Goal: Task Accomplishment & Management: Use online tool/utility

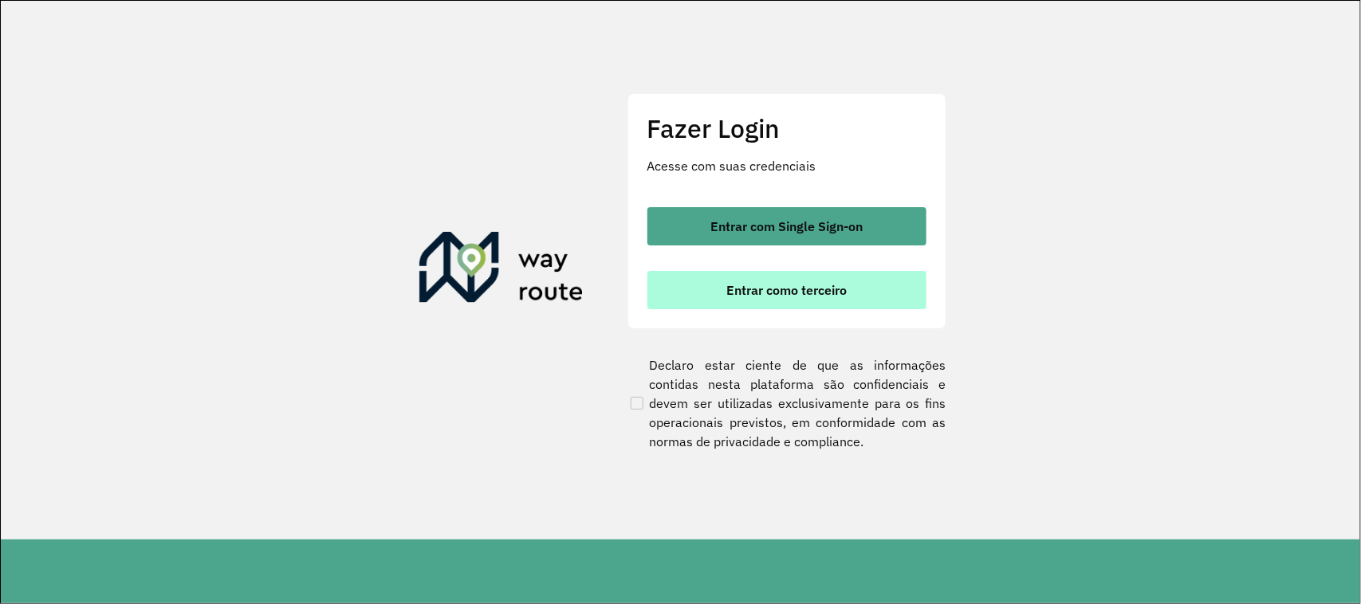
click at [762, 288] on span "Entrar como terceiro" at bounding box center [786, 290] width 120 height 13
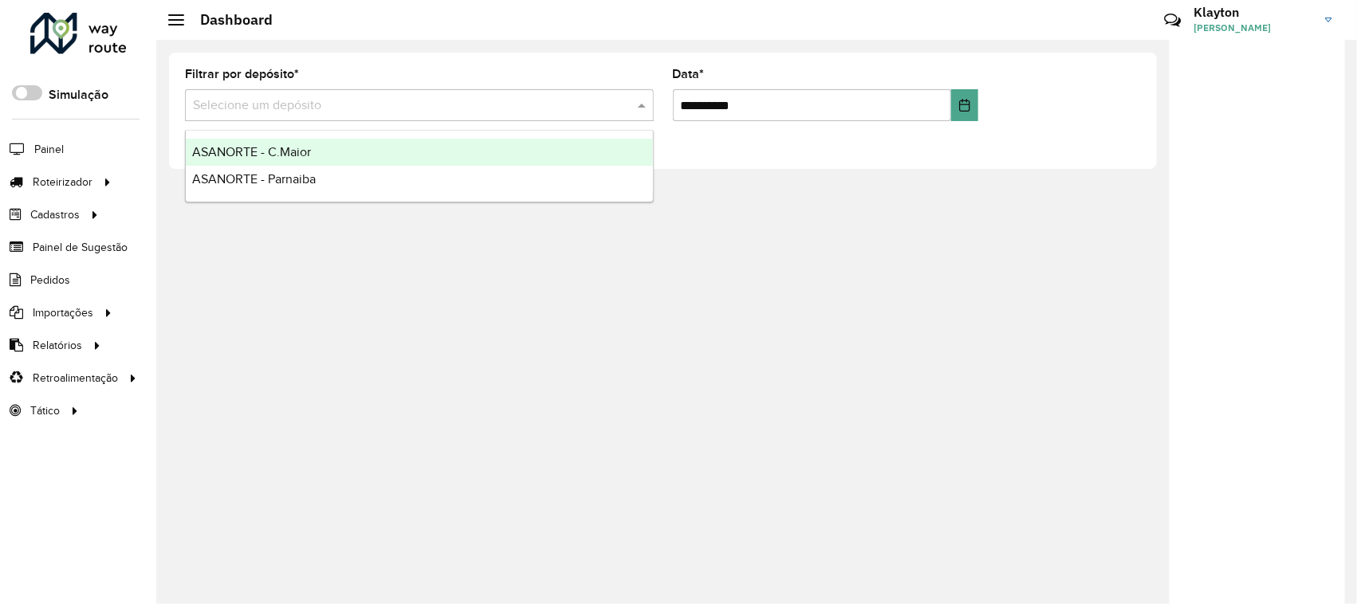
click at [417, 105] on input "text" at bounding box center [403, 105] width 421 height 19
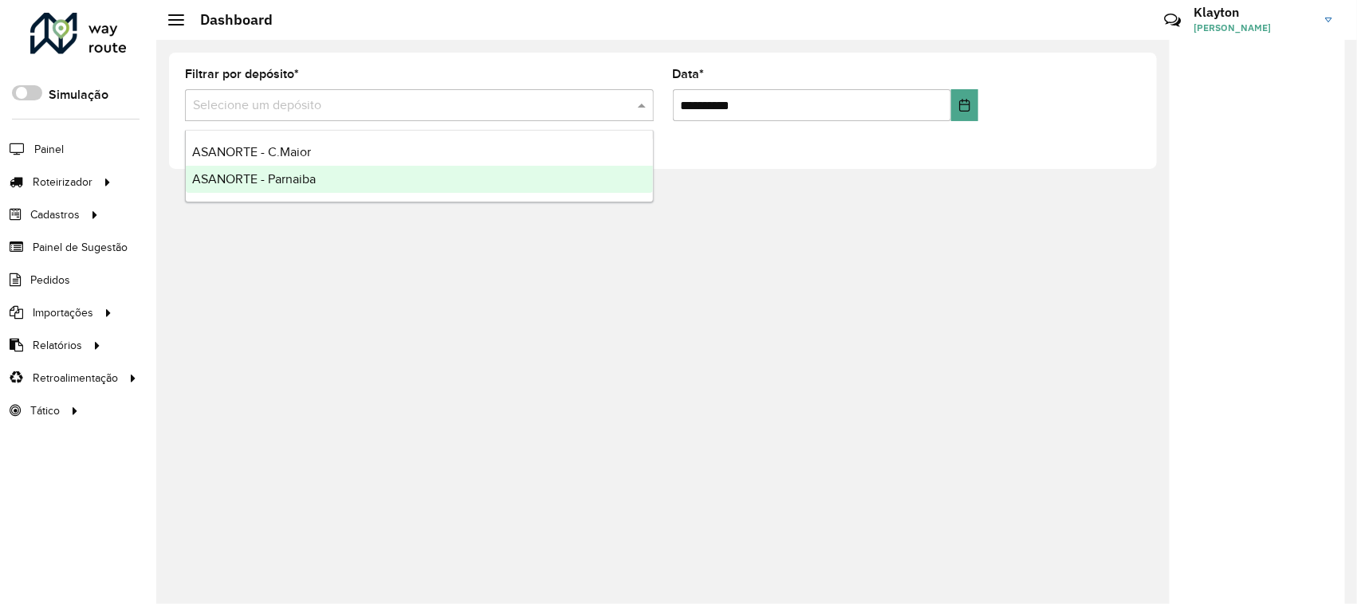
click at [332, 185] on div "ASANORTE - Parnaiba" at bounding box center [419, 179] width 467 height 27
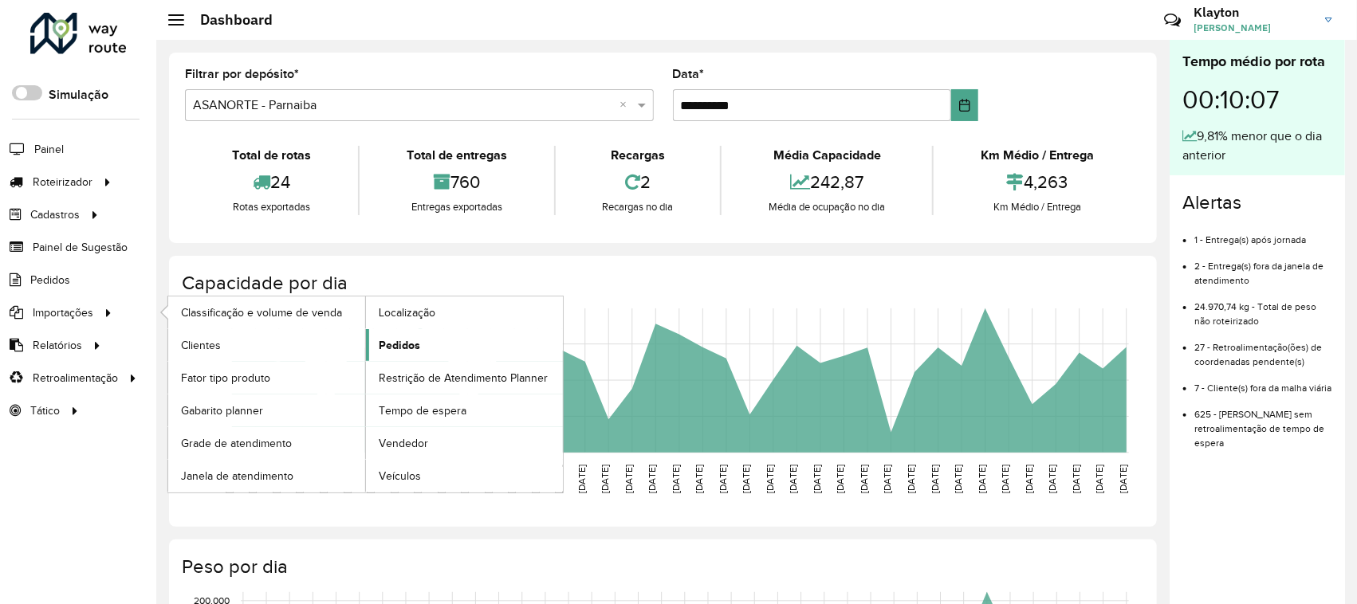
click at [407, 349] on span "Pedidos" at bounding box center [399, 345] width 41 height 17
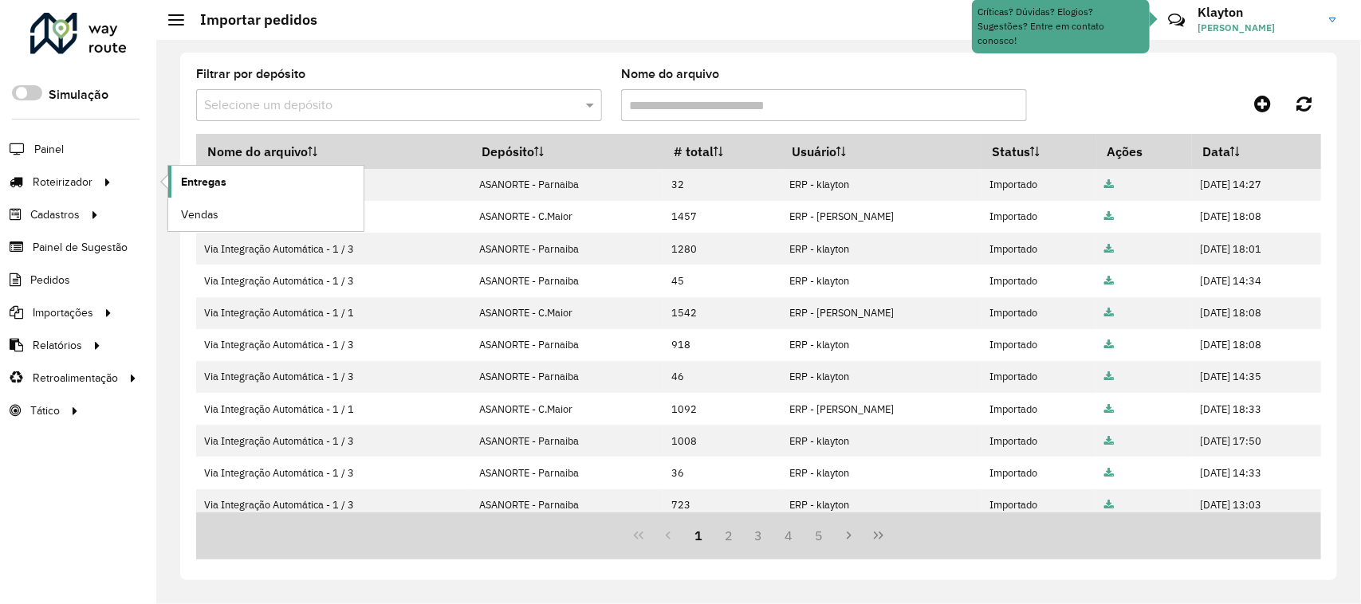
click at [187, 184] on span "Entregas" at bounding box center [203, 182] width 45 height 17
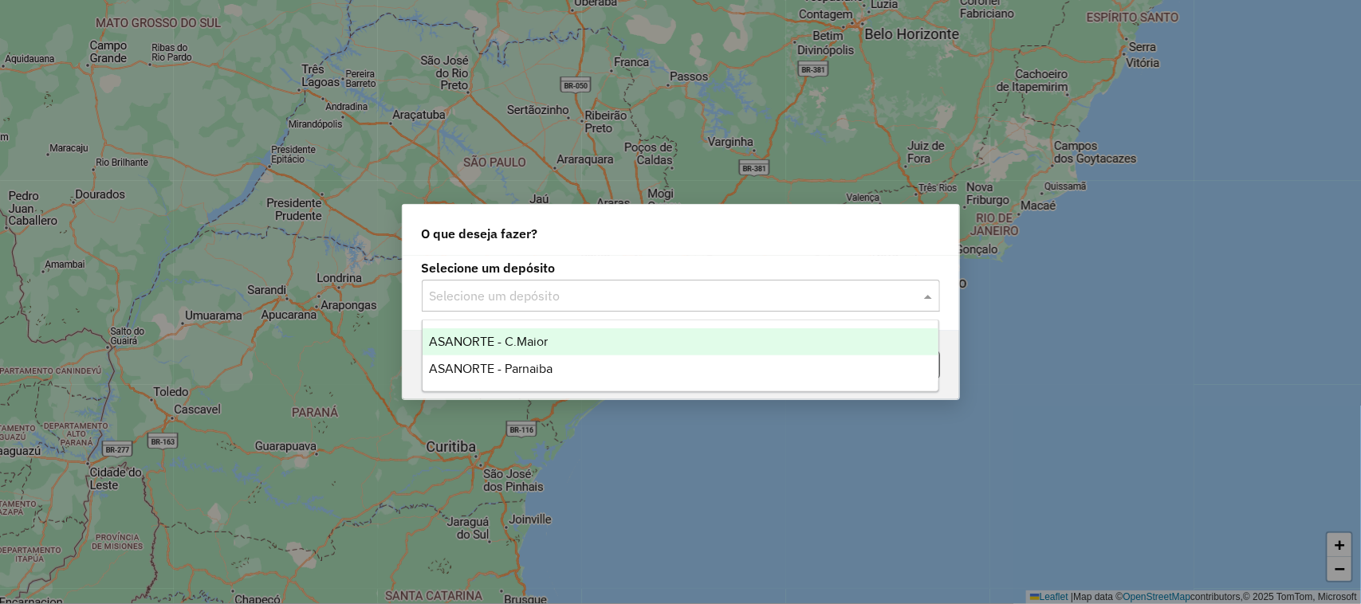
click at [820, 297] on input "text" at bounding box center [665, 296] width 470 height 19
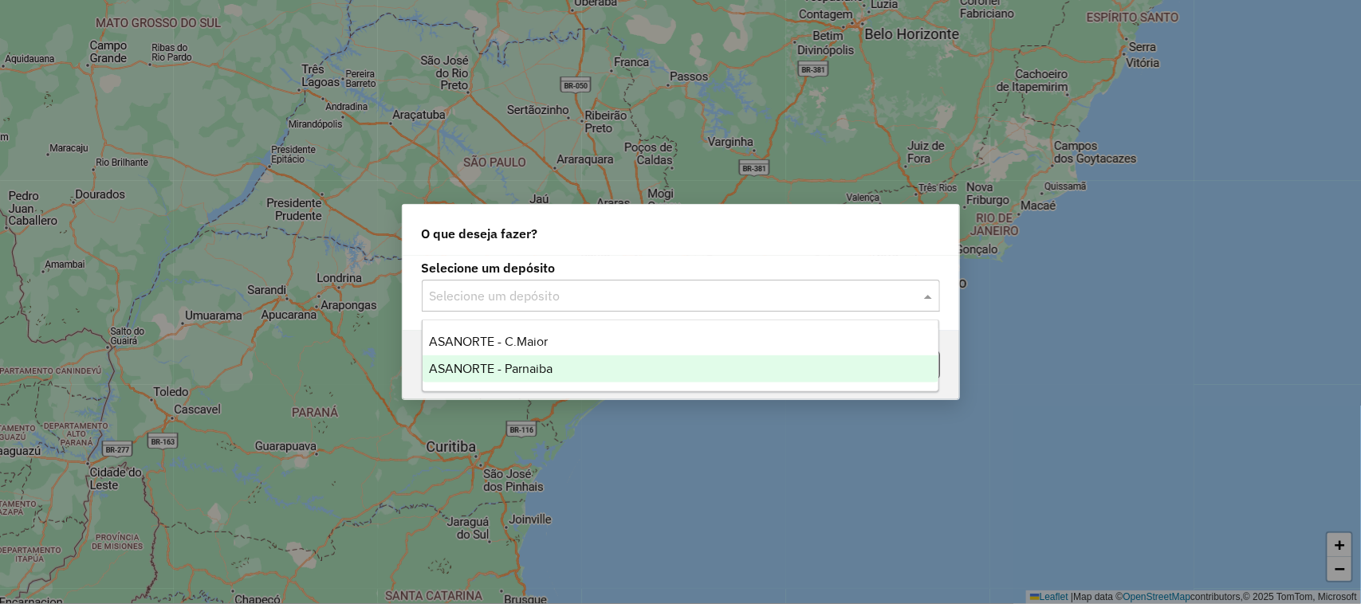
click at [587, 363] on div "ASANORTE - Parnaiba" at bounding box center [681, 369] width 517 height 27
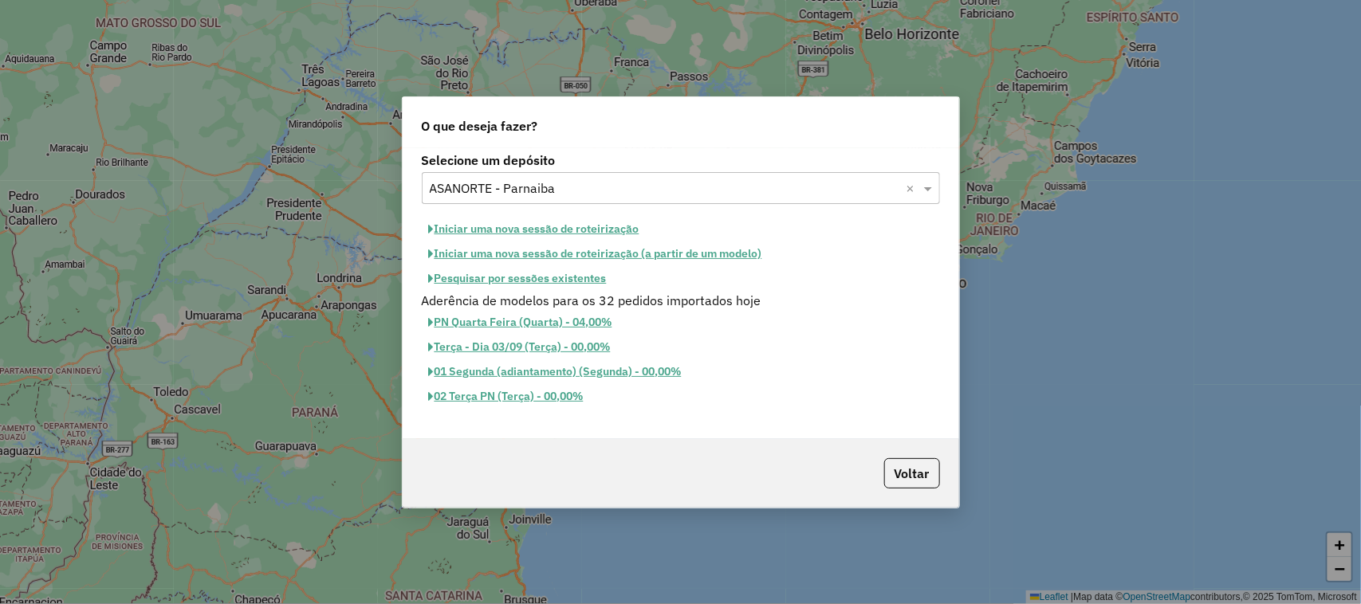
click at [531, 230] on button "Iniciar uma nova sessão de roteirização" at bounding box center [534, 229] width 225 height 25
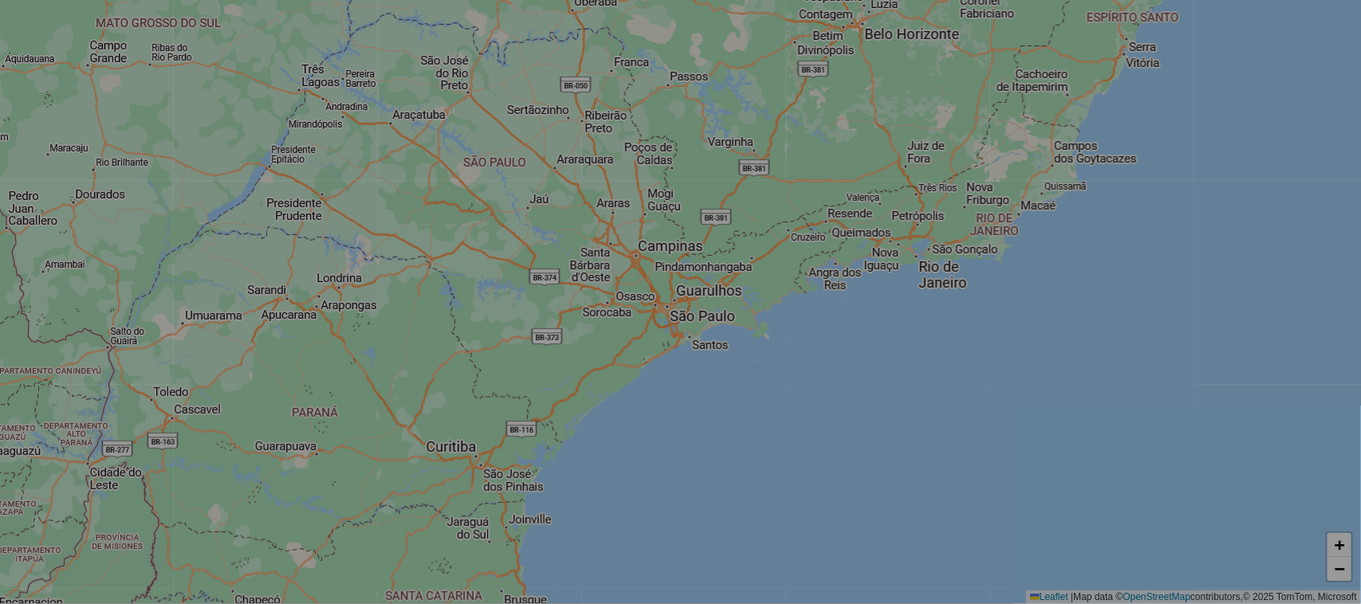
select select "*"
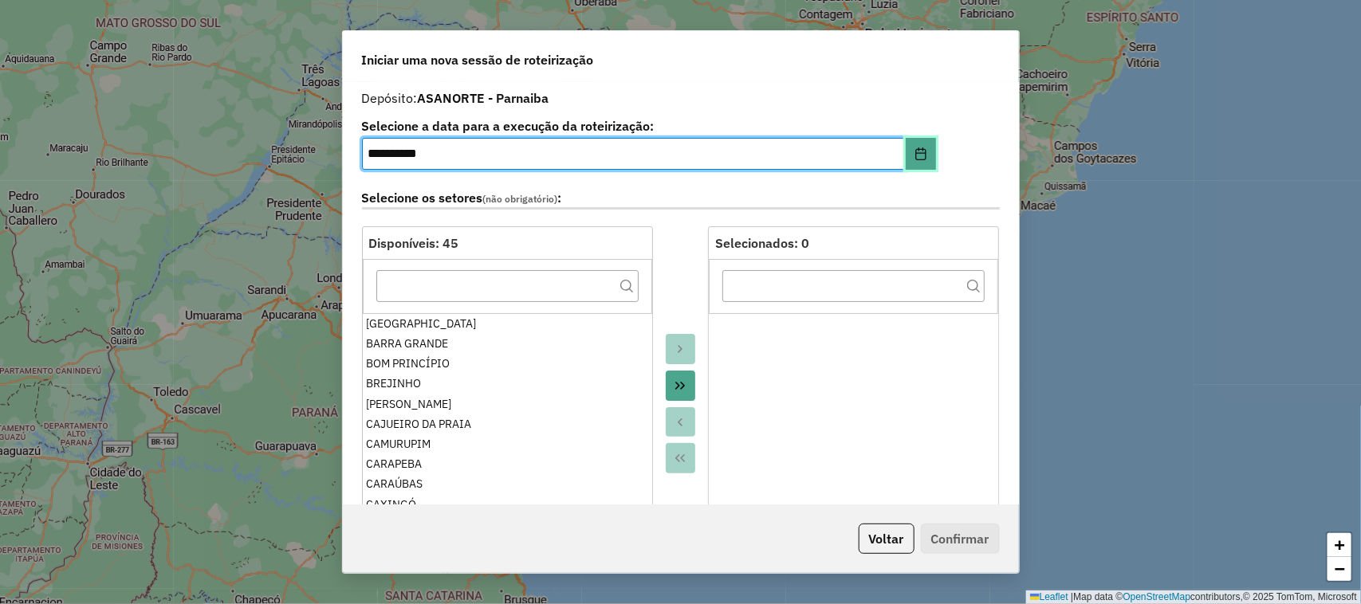
click at [919, 151] on icon "Choose Date" at bounding box center [920, 153] width 13 height 13
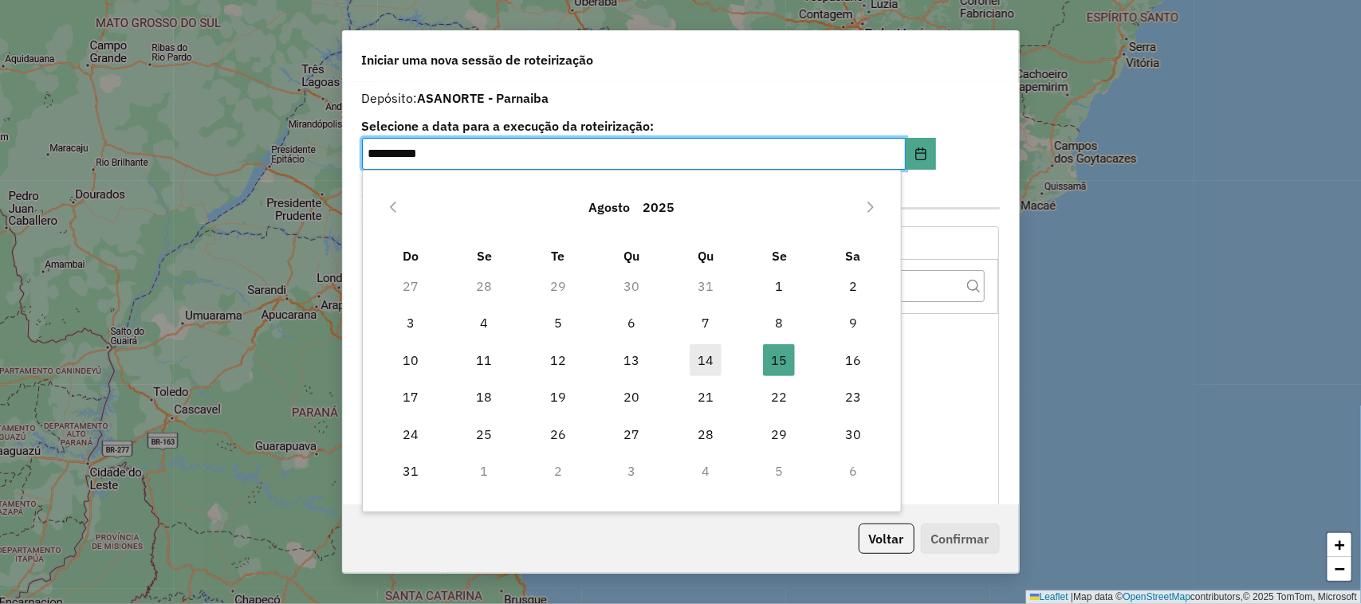
click at [704, 368] on span "14" at bounding box center [706, 360] width 32 height 32
type input "**********"
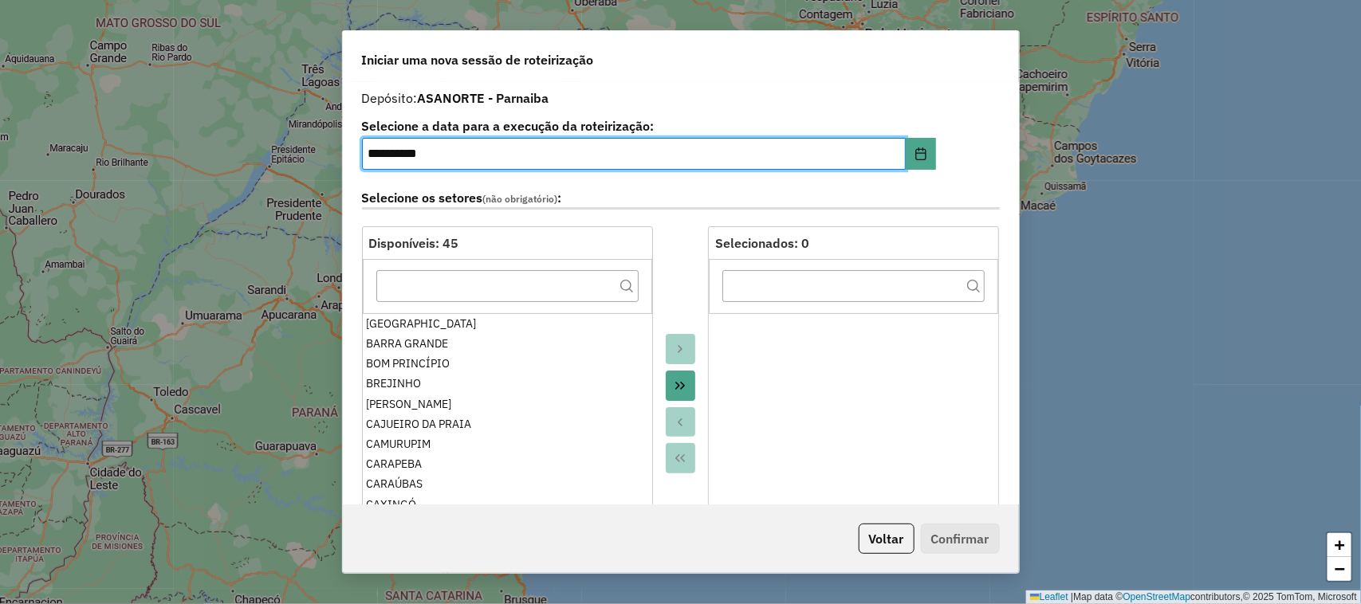
drag, startPoint x: 684, startPoint y: 391, endPoint x: 703, endPoint y: 391, distance: 19.2
click at [684, 389] on icon "Move All to Target" at bounding box center [680, 385] width 13 height 13
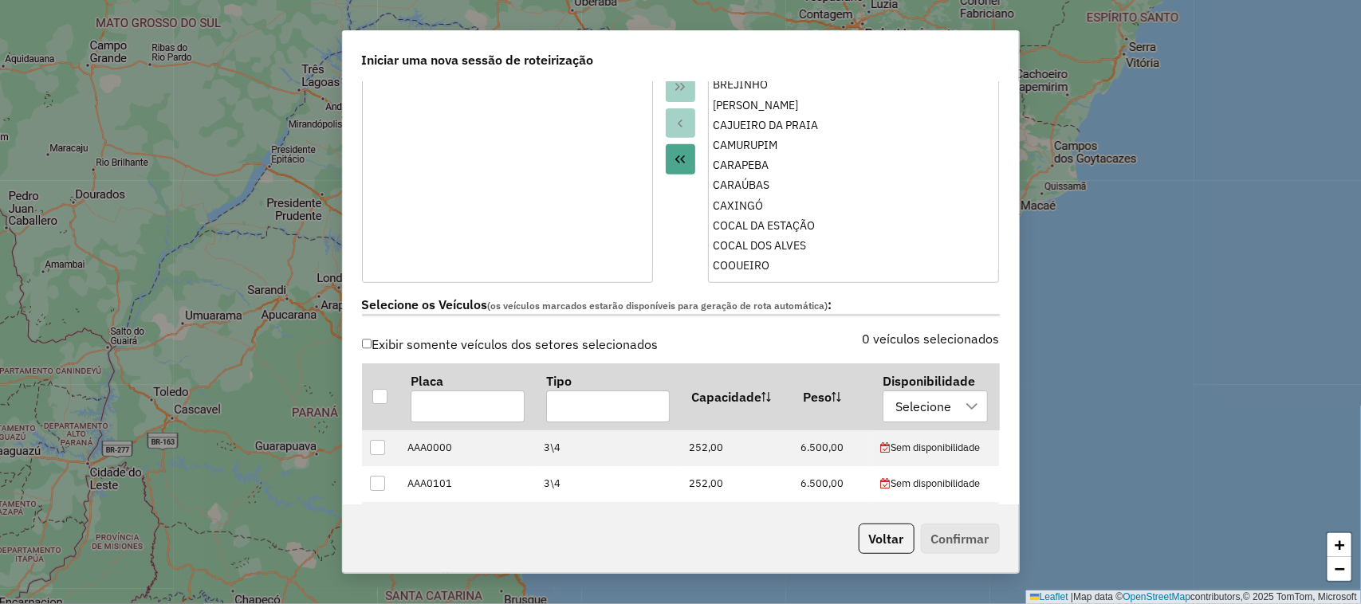
scroll to position [399, 0]
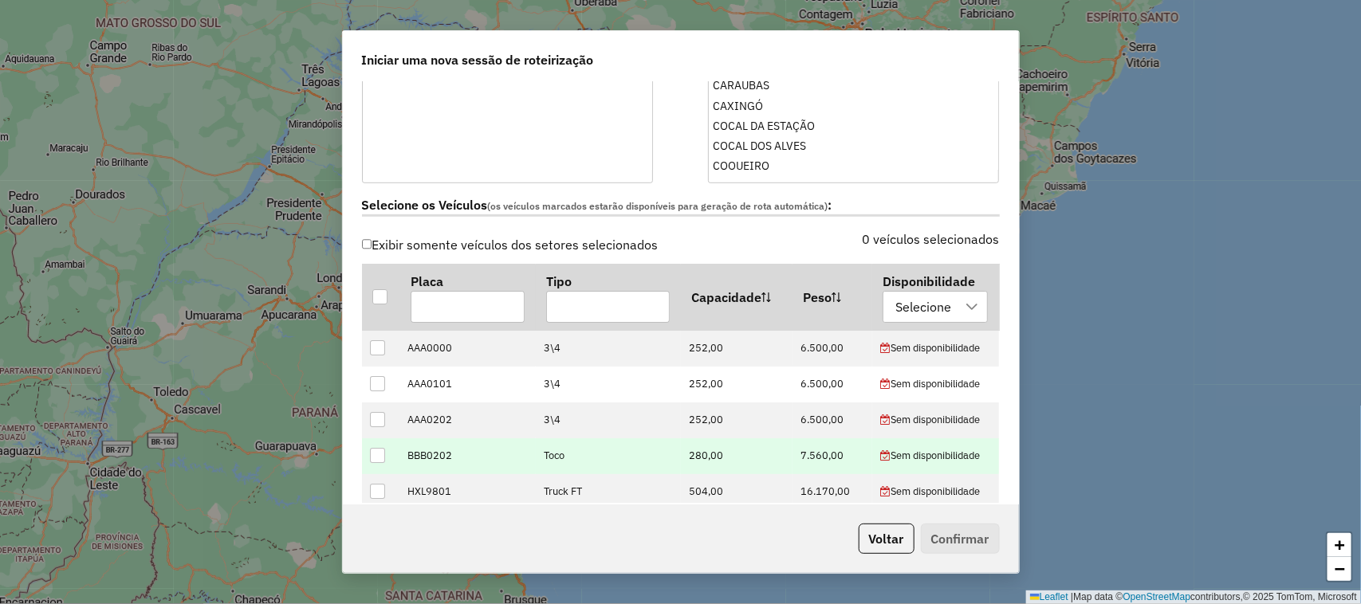
click at [372, 460] on div at bounding box center [377, 455] width 15 height 15
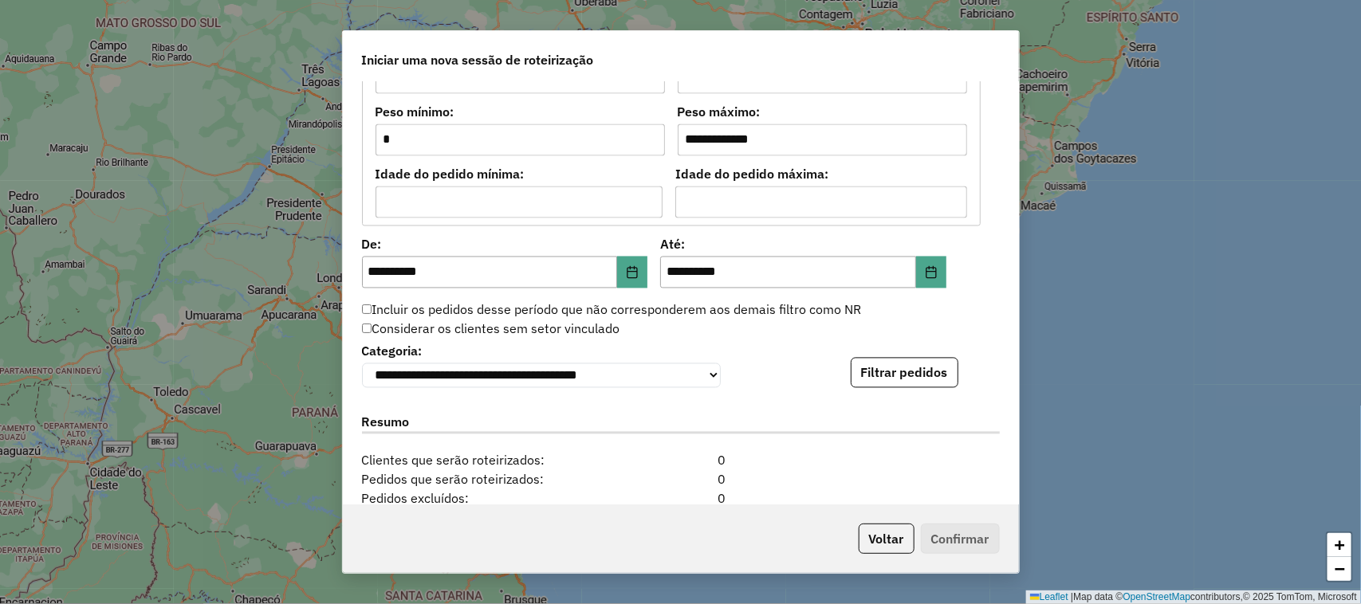
scroll to position [1395, 0]
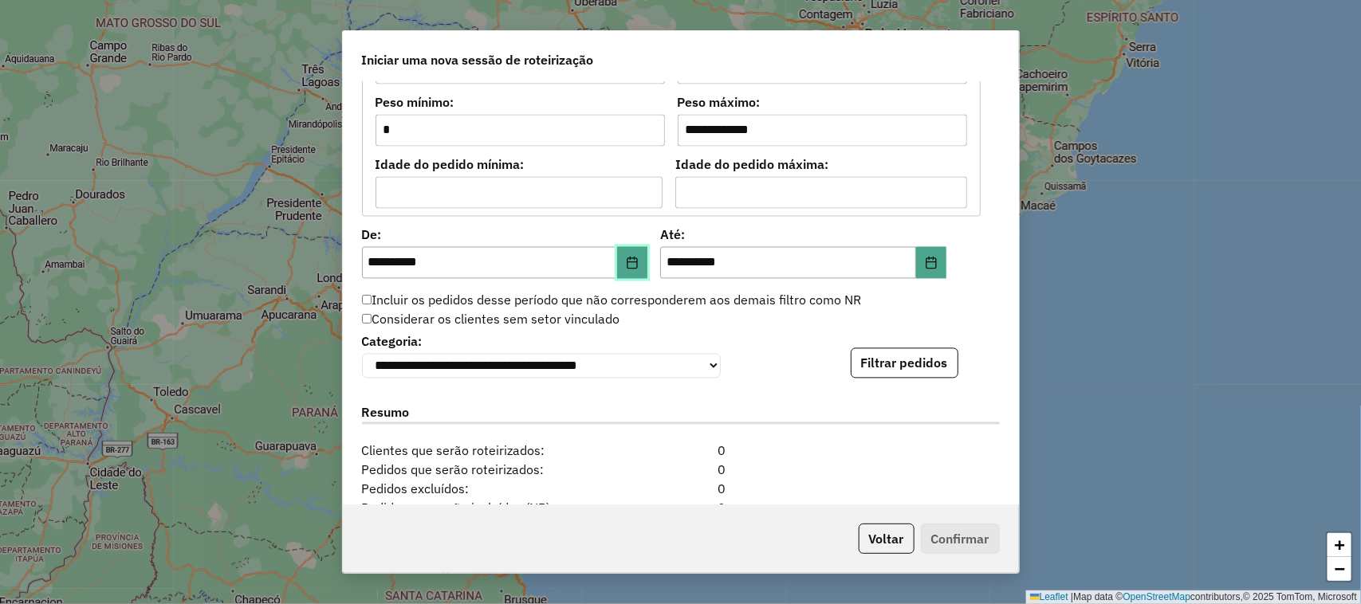
click at [631, 263] on icon "Choose Date" at bounding box center [632, 263] width 13 height 13
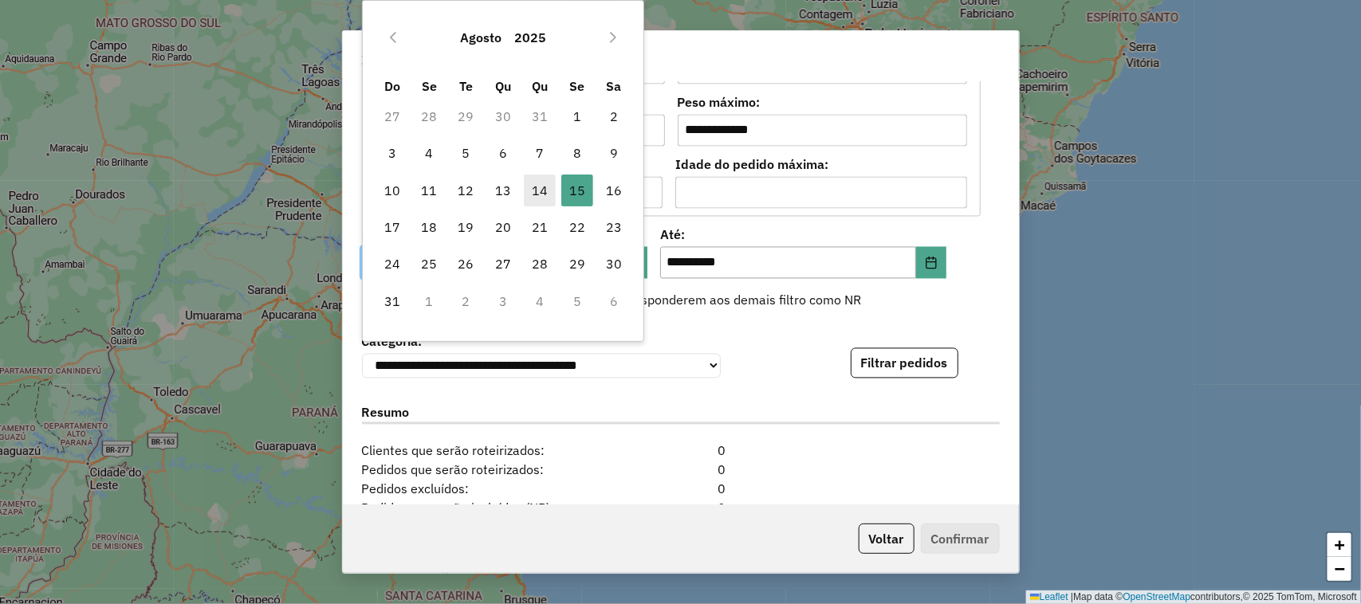
click at [541, 179] on span "14" at bounding box center [540, 191] width 32 height 32
type input "**********"
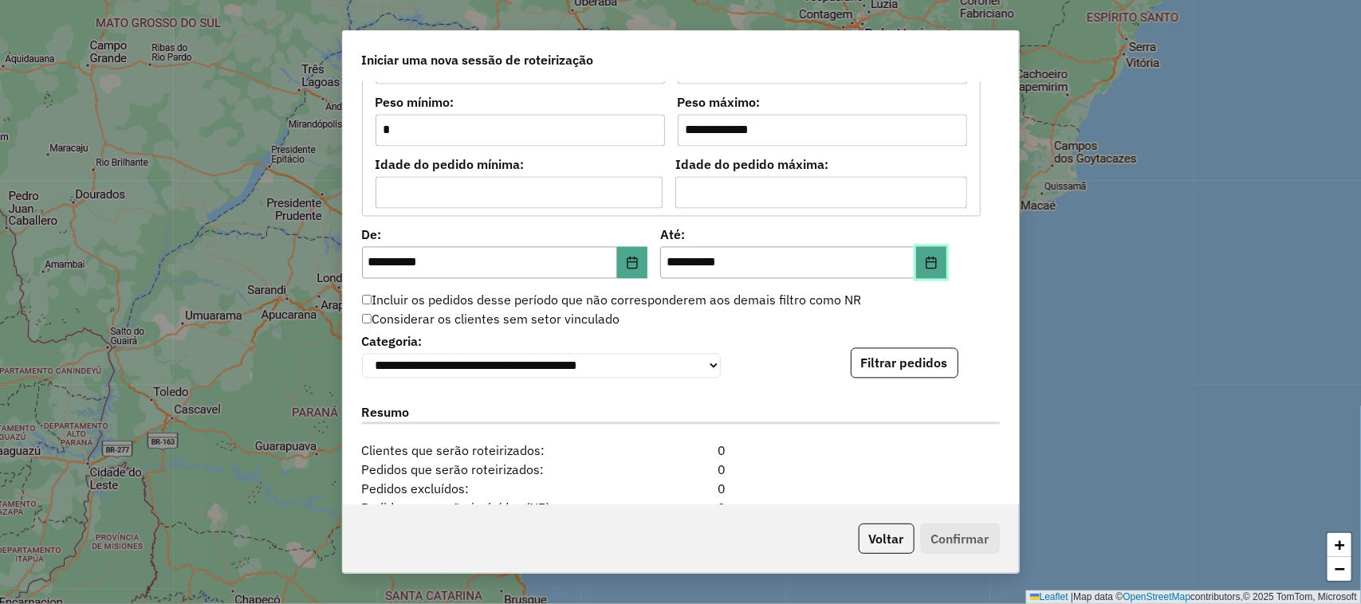
click at [929, 269] on icon "Choose Date" at bounding box center [931, 263] width 13 height 13
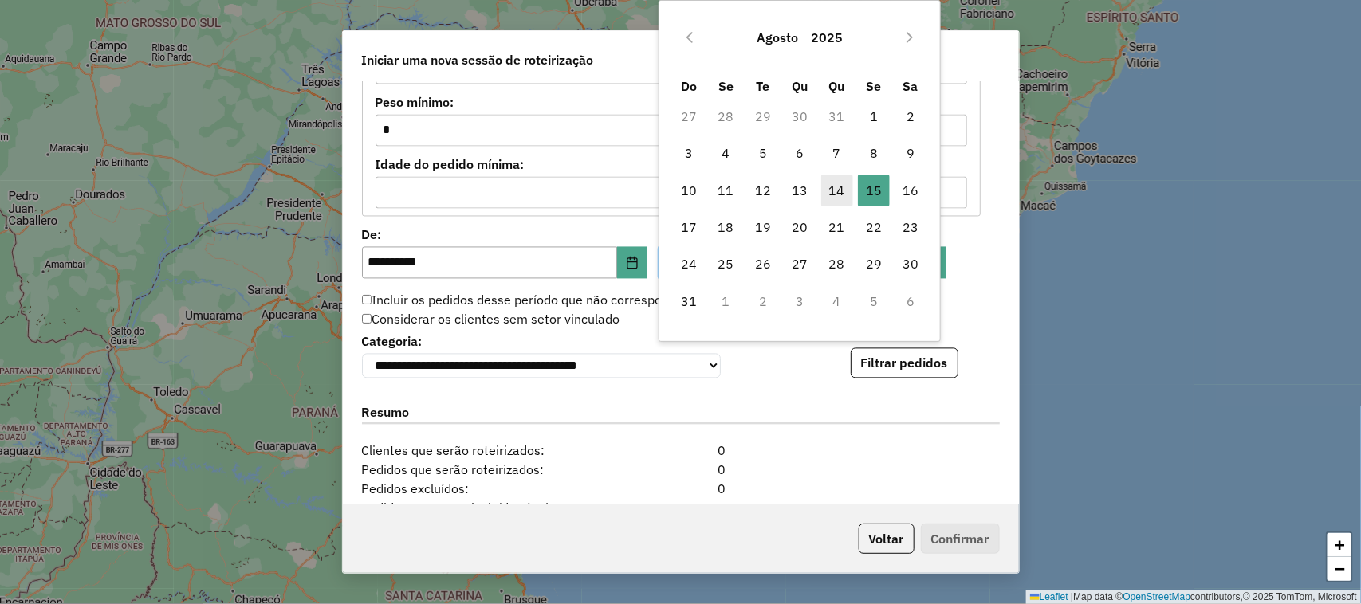
drag, startPoint x: 832, startPoint y: 180, endPoint x: 842, endPoint y: 188, distance: 13.1
click at [832, 179] on span "14" at bounding box center [837, 191] width 32 height 32
type input "**********"
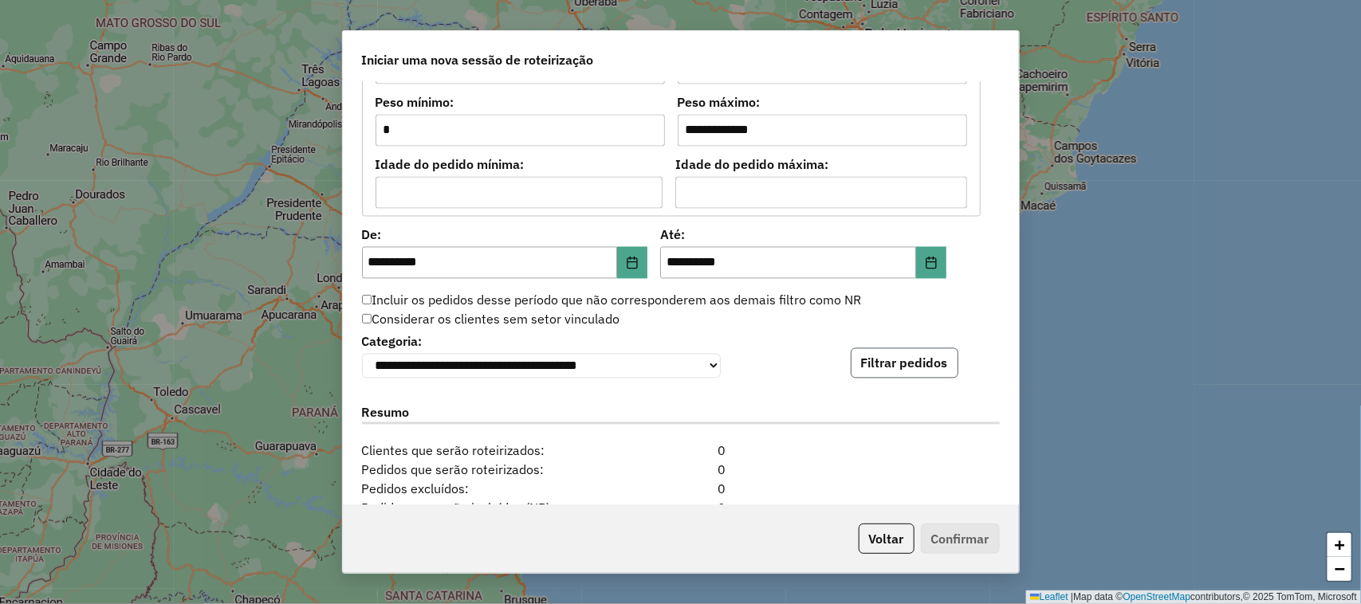
click at [894, 368] on button "Filtrar pedidos" at bounding box center [905, 363] width 108 height 30
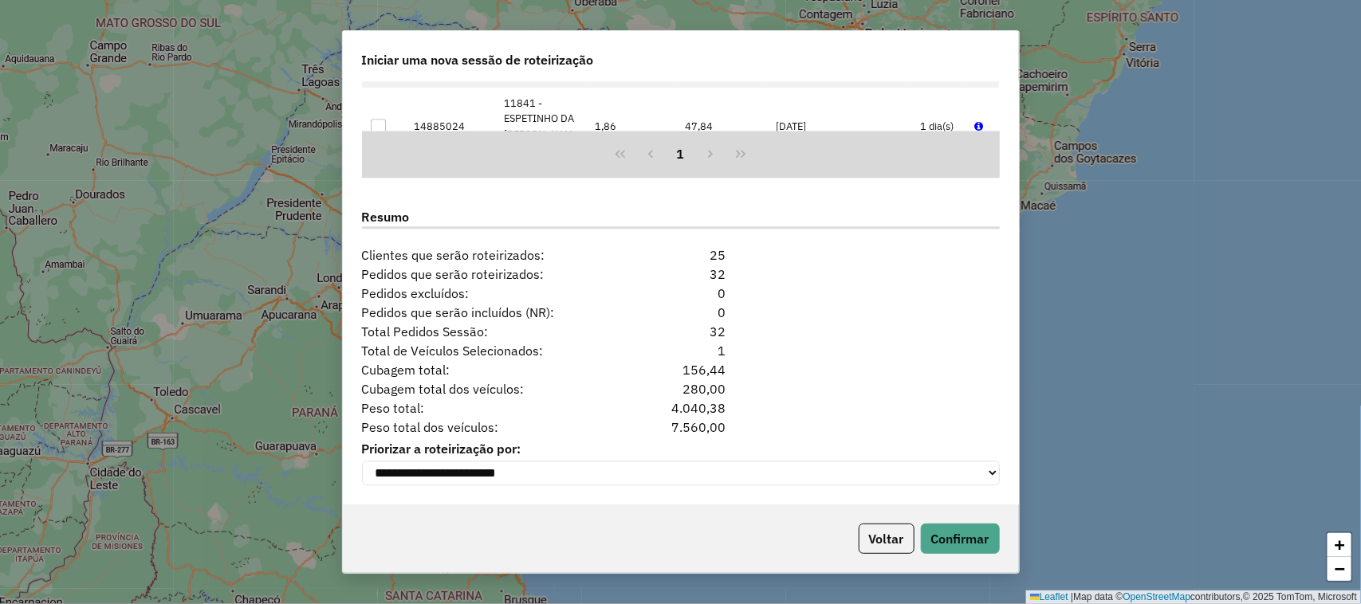
scroll to position [1930, 0]
click at [971, 542] on button "Confirmar" at bounding box center [960, 539] width 79 height 30
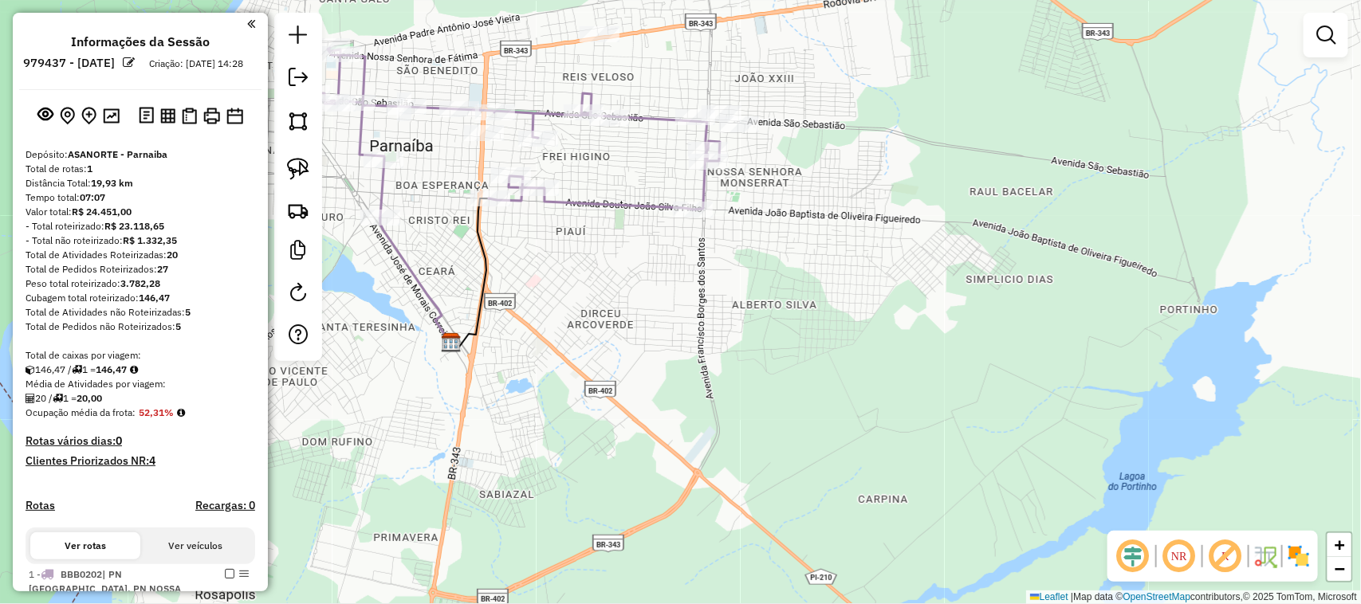
drag, startPoint x: 845, startPoint y: 249, endPoint x: 813, endPoint y: 348, distance: 104.6
click at [813, 348] on div "Janela de atendimento Grade de atendimento Capacidade Transportadoras Veículos …" at bounding box center [680, 302] width 1361 height 604
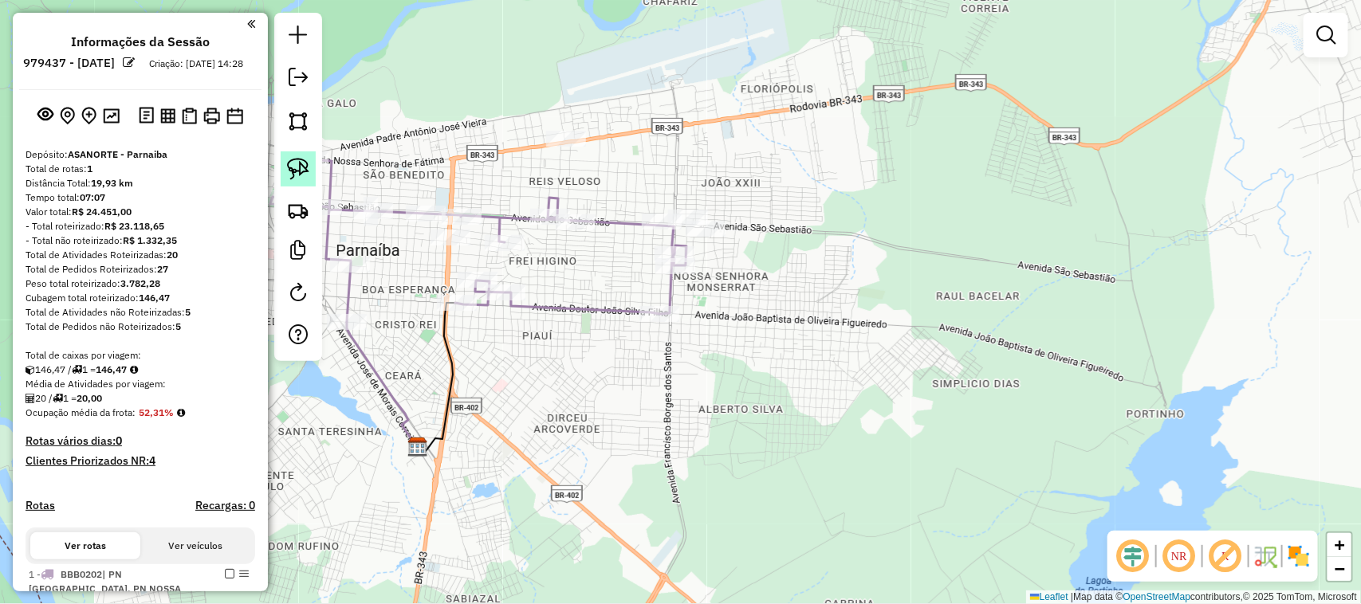
click at [297, 167] on img at bounding box center [298, 169] width 22 height 22
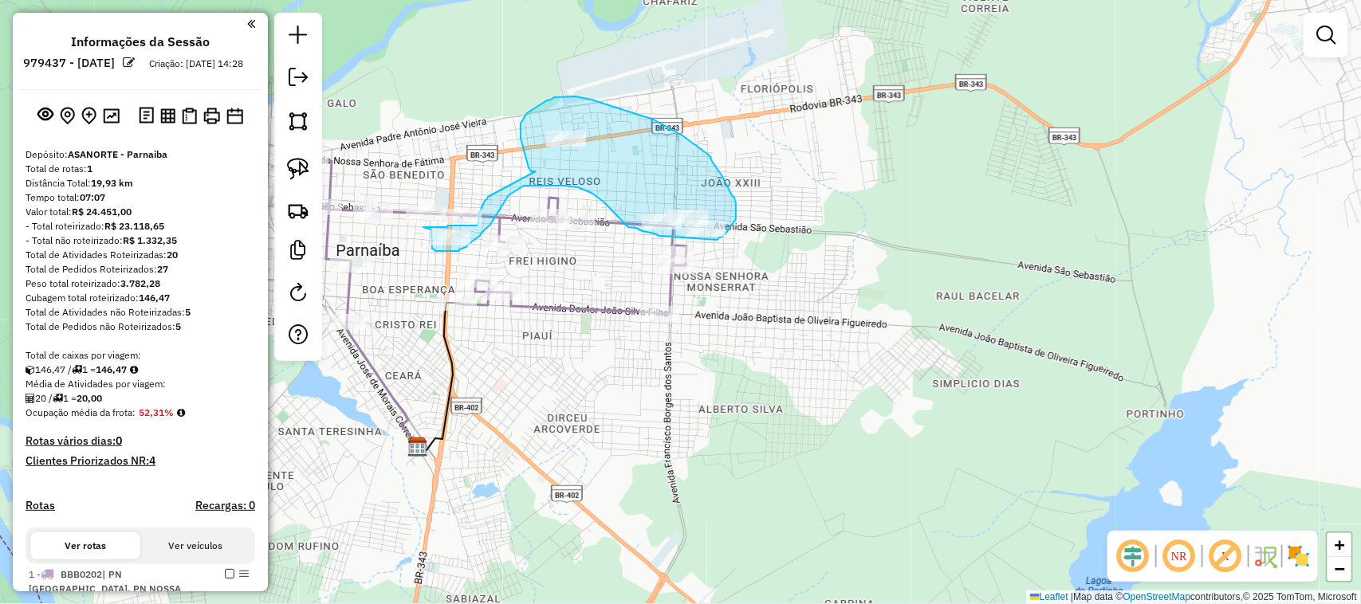
drag, startPoint x: 536, startPoint y: 171, endPoint x: 488, endPoint y: 197, distance: 54.2
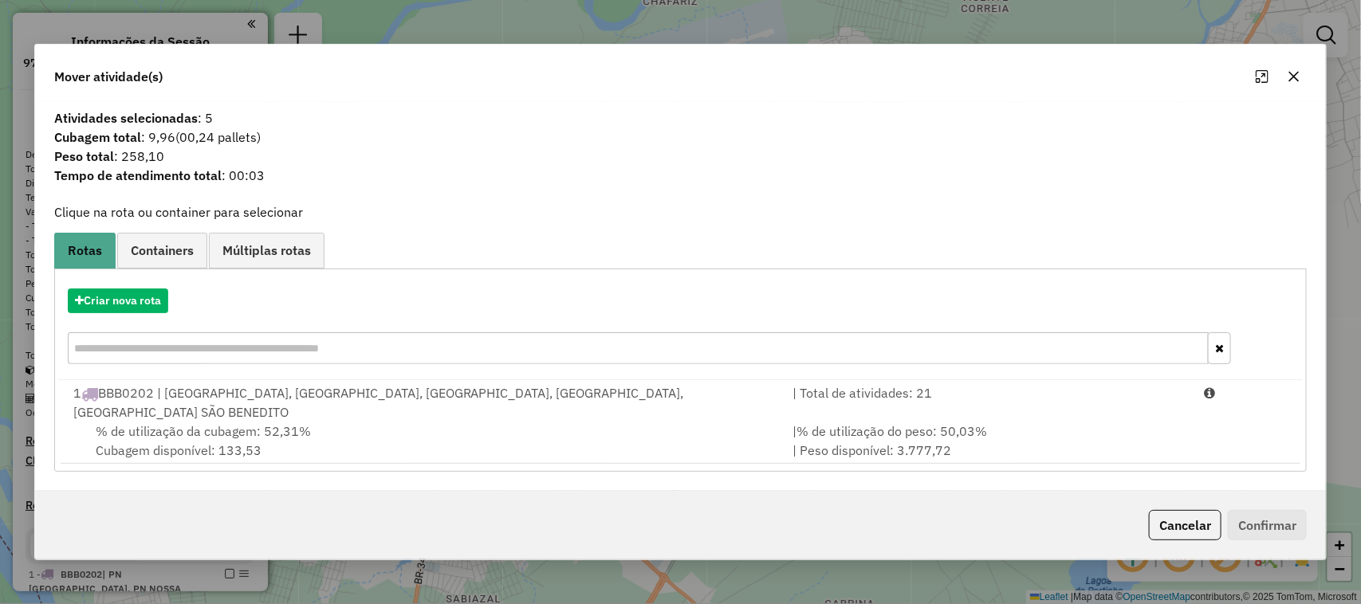
click at [431, 423] on div "% de utilização da cubagem: 52,31% Cubagem disponível: 133,53" at bounding box center [424, 441] width 720 height 38
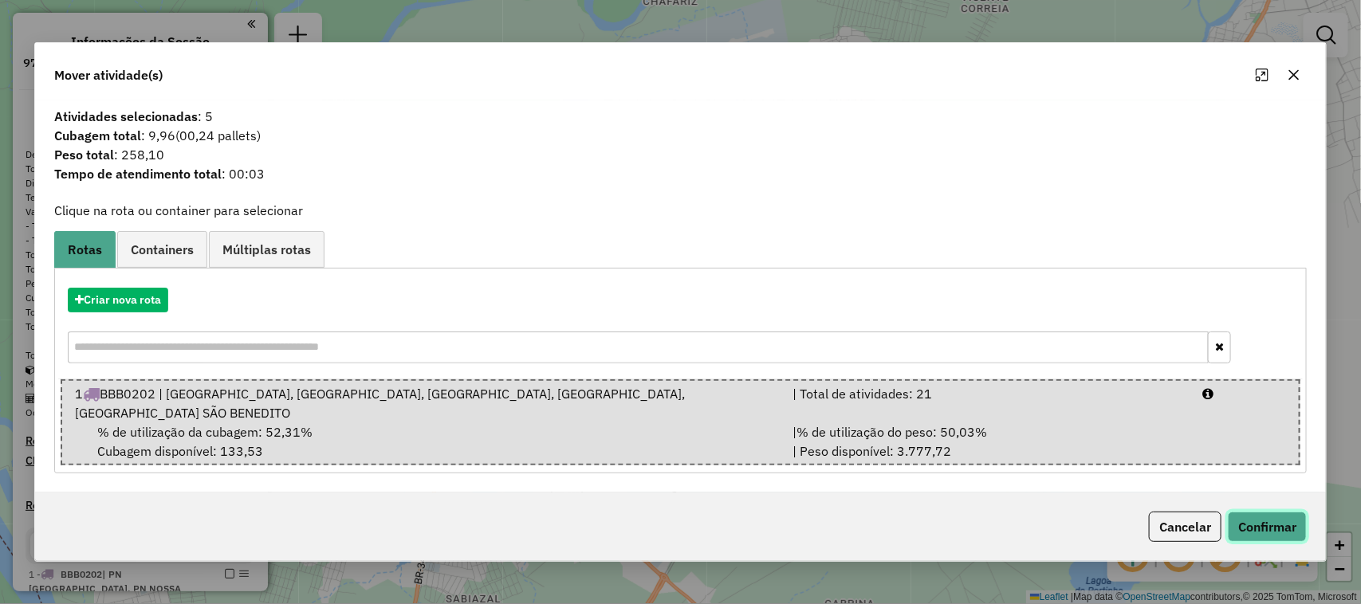
click at [1265, 518] on button "Confirmar" at bounding box center [1267, 527] width 79 height 30
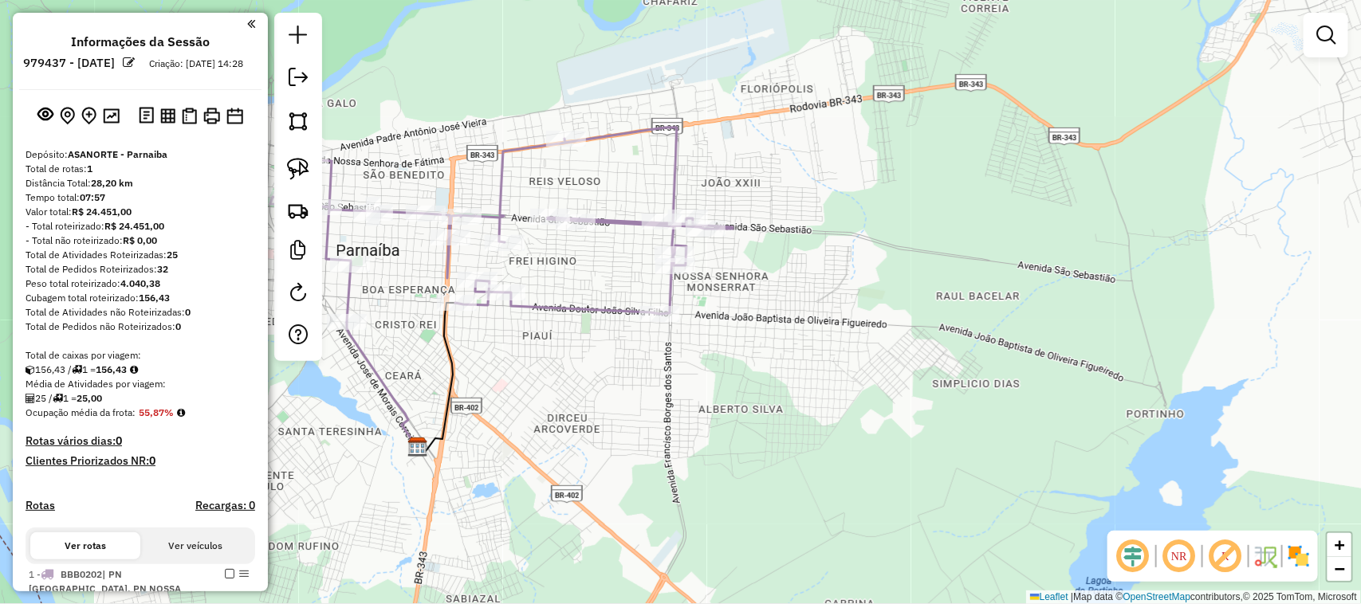
drag, startPoint x: 544, startPoint y: 412, endPoint x: 655, endPoint y: 344, distance: 131.0
click at [631, 355] on div "Janela de atendimento Grade de atendimento Capacidade Transportadoras Veículos …" at bounding box center [680, 302] width 1361 height 604
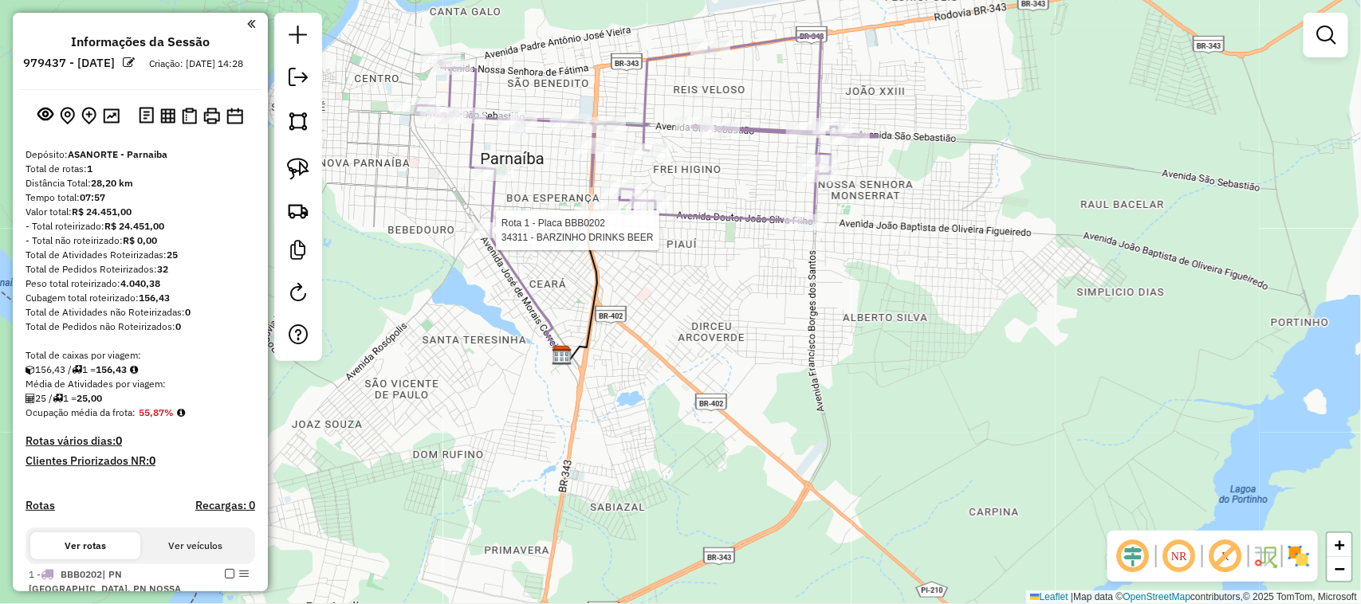
select select "**********"
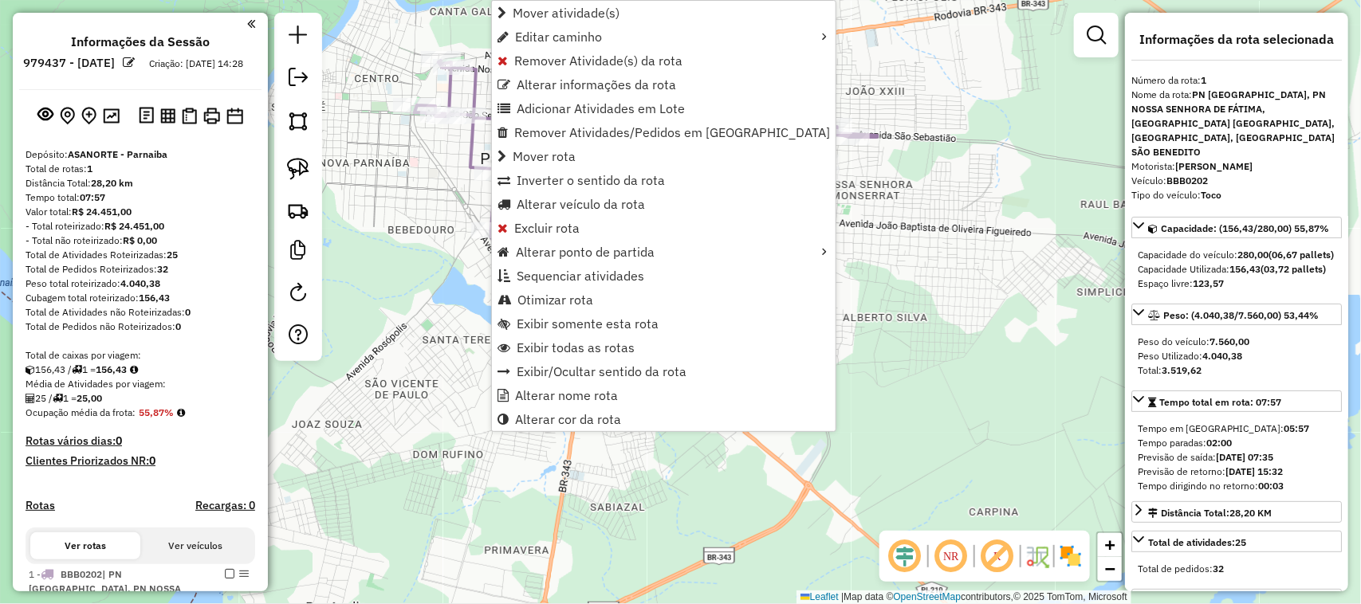
scroll to position [167, 0]
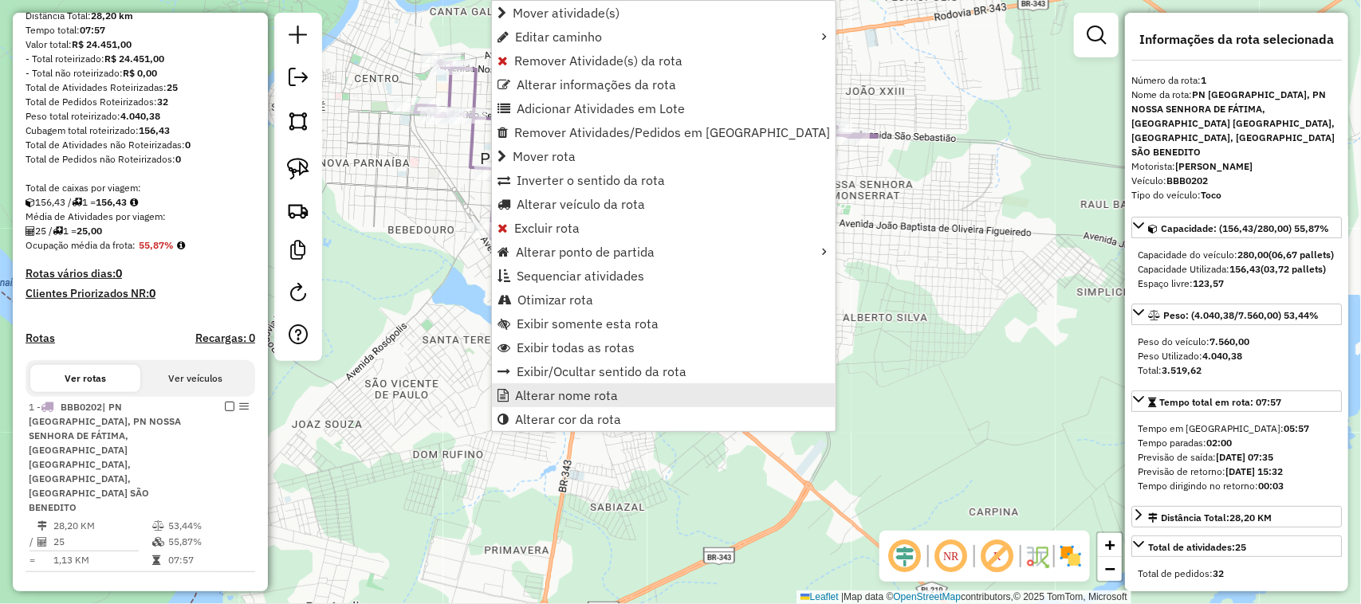
click at [548, 396] on span "Alterar nome rota" at bounding box center [566, 395] width 103 height 13
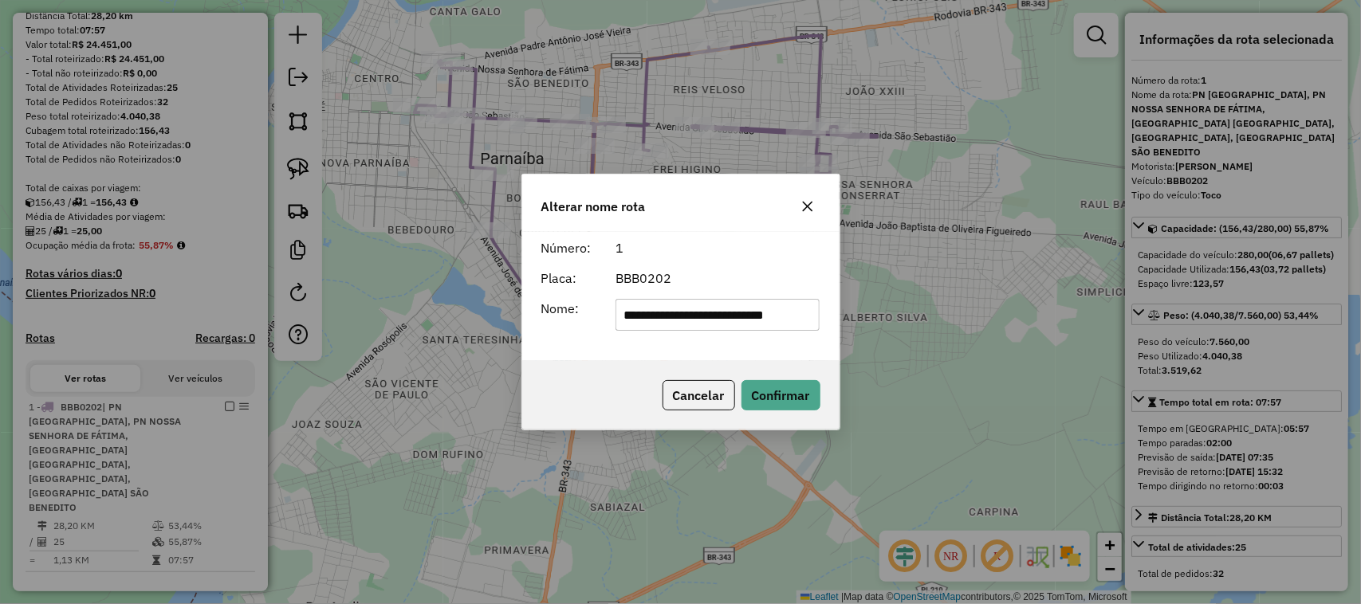
scroll to position [0, 0]
type input "*"
type input "**********"
click at [772, 395] on button "Confirmar" at bounding box center [780, 395] width 79 height 30
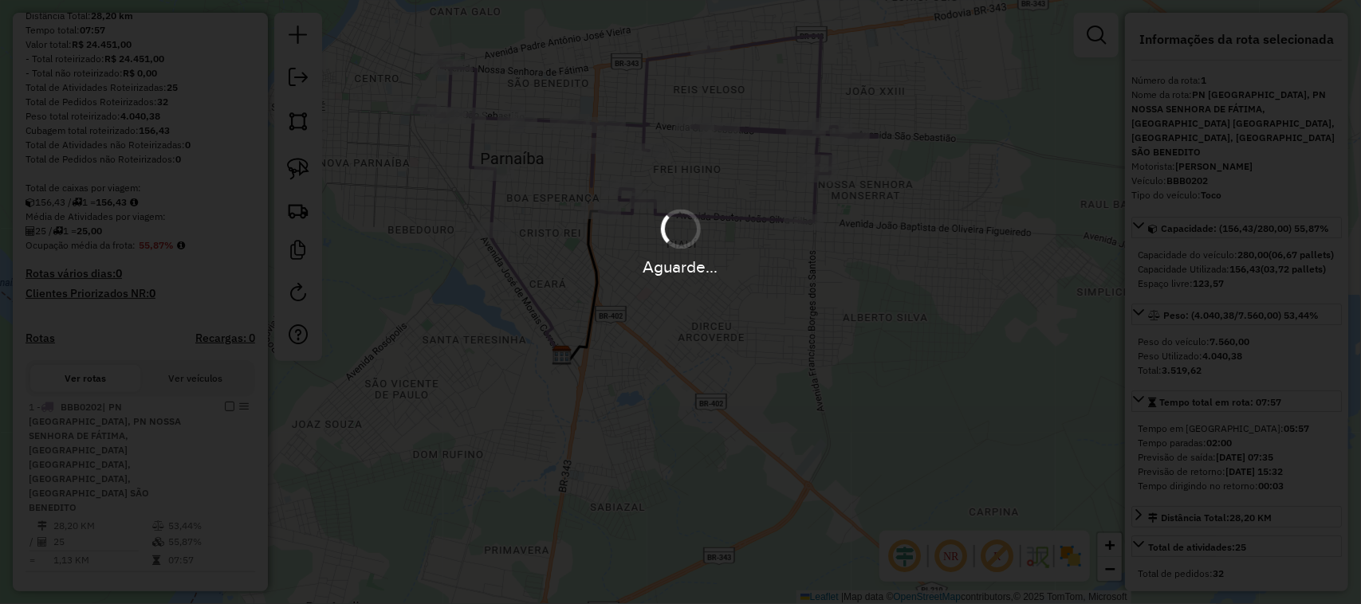
scroll to position [138, 0]
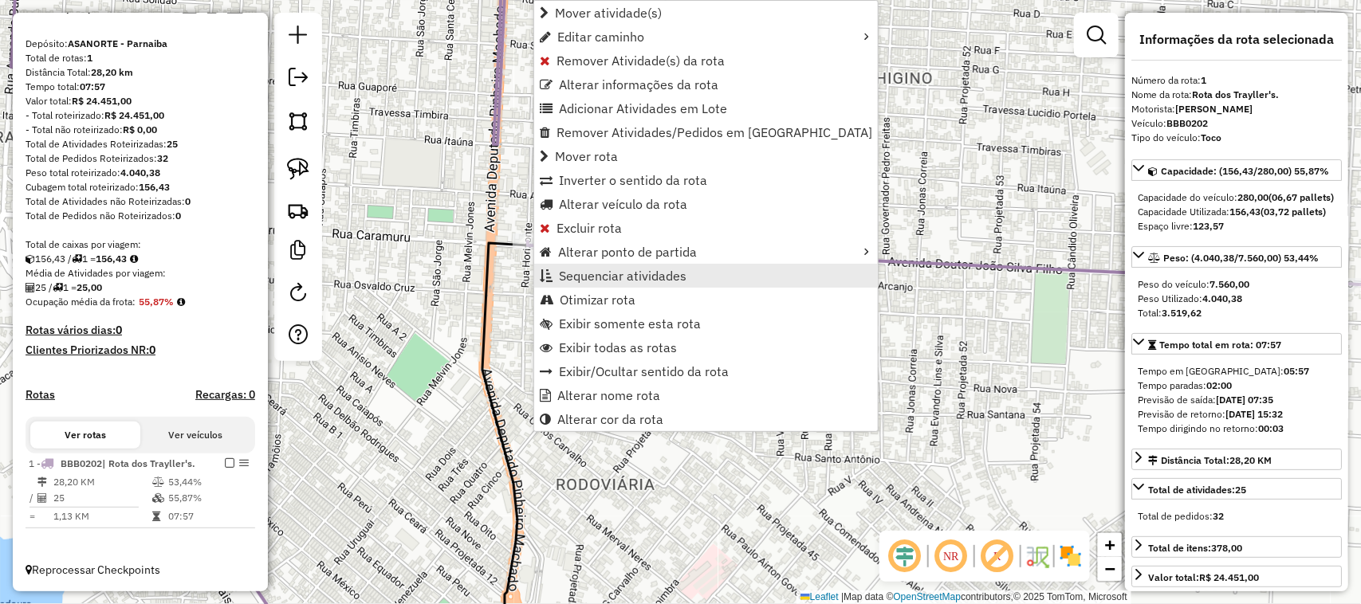
click at [572, 271] on span "Sequenciar atividades" at bounding box center [623, 275] width 128 height 13
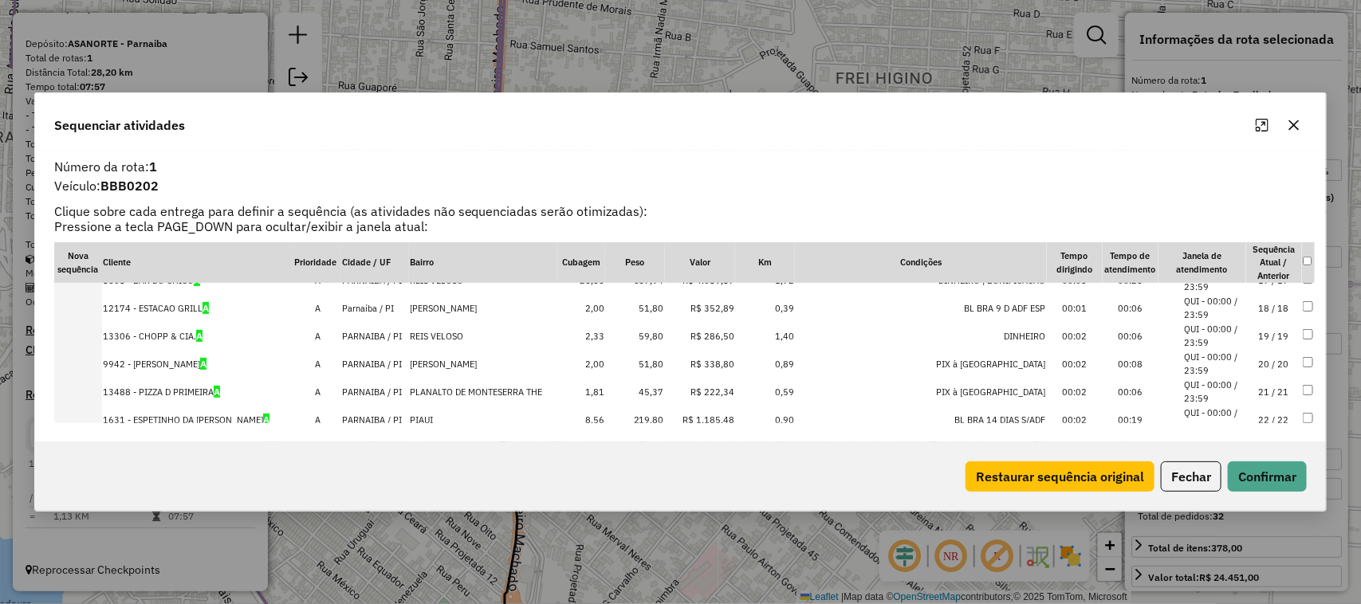
scroll to position [571, 0]
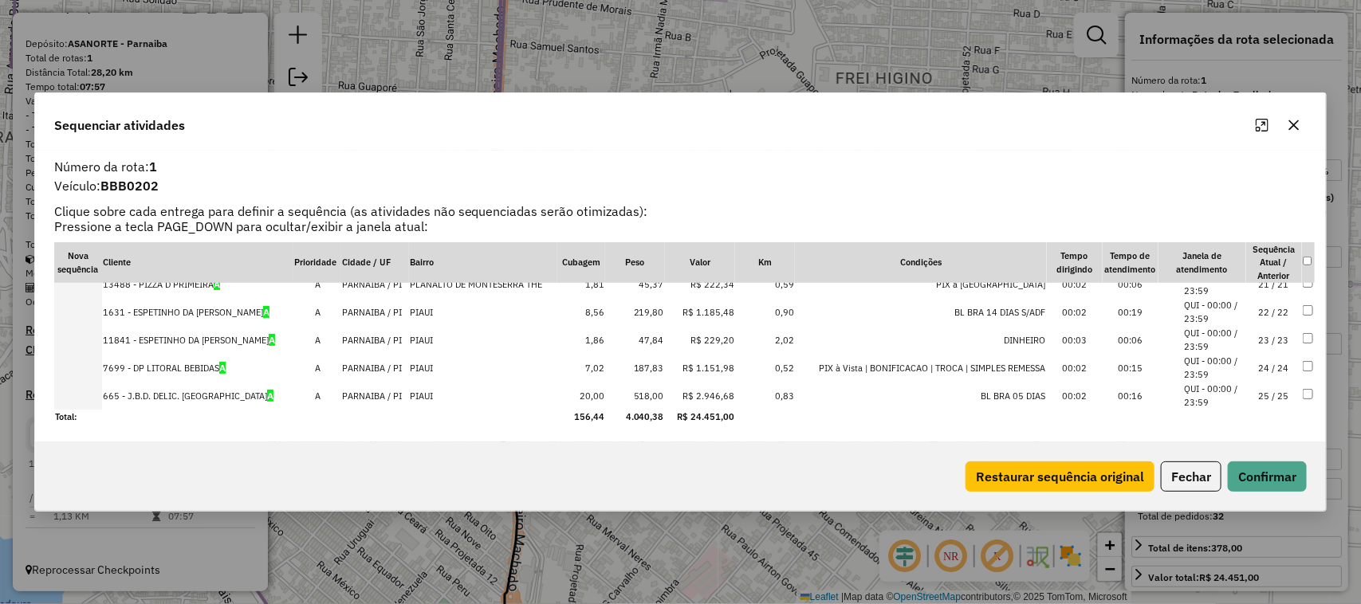
click at [1260, 399] on td "25 / 25" at bounding box center [1274, 396] width 56 height 28
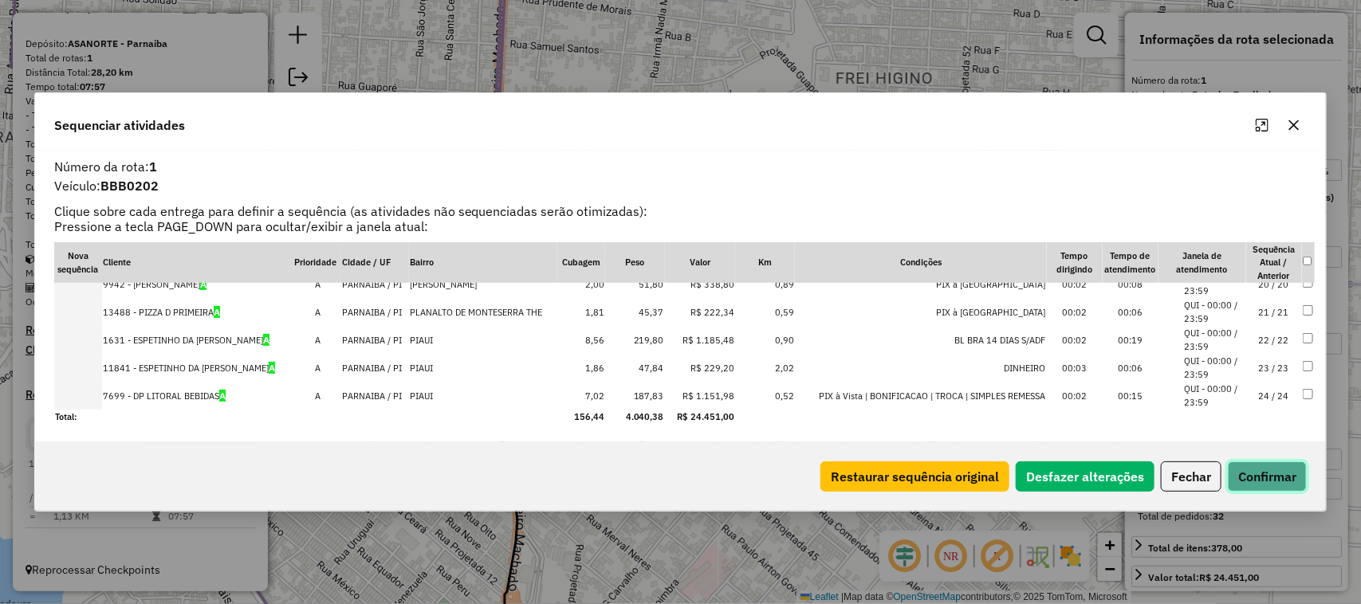
click at [1254, 475] on button "Confirmar" at bounding box center [1267, 477] width 79 height 30
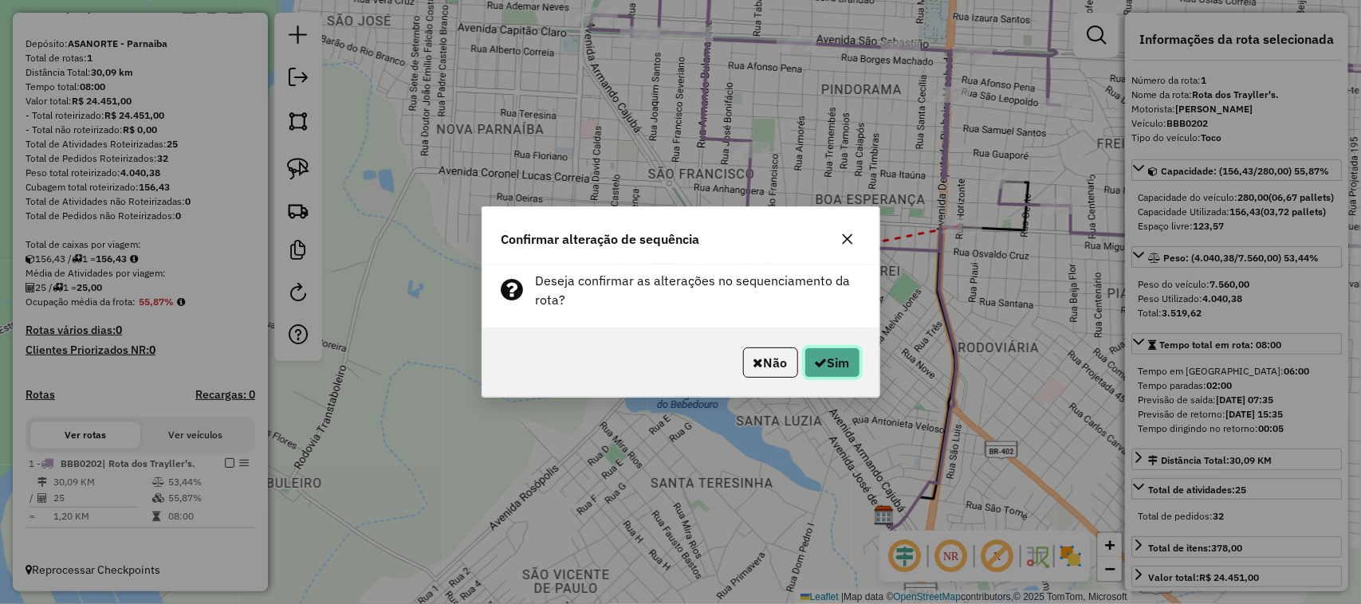
click at [831, 373] on button "Sim" at bounding box center [832, 363] width 56 height 30
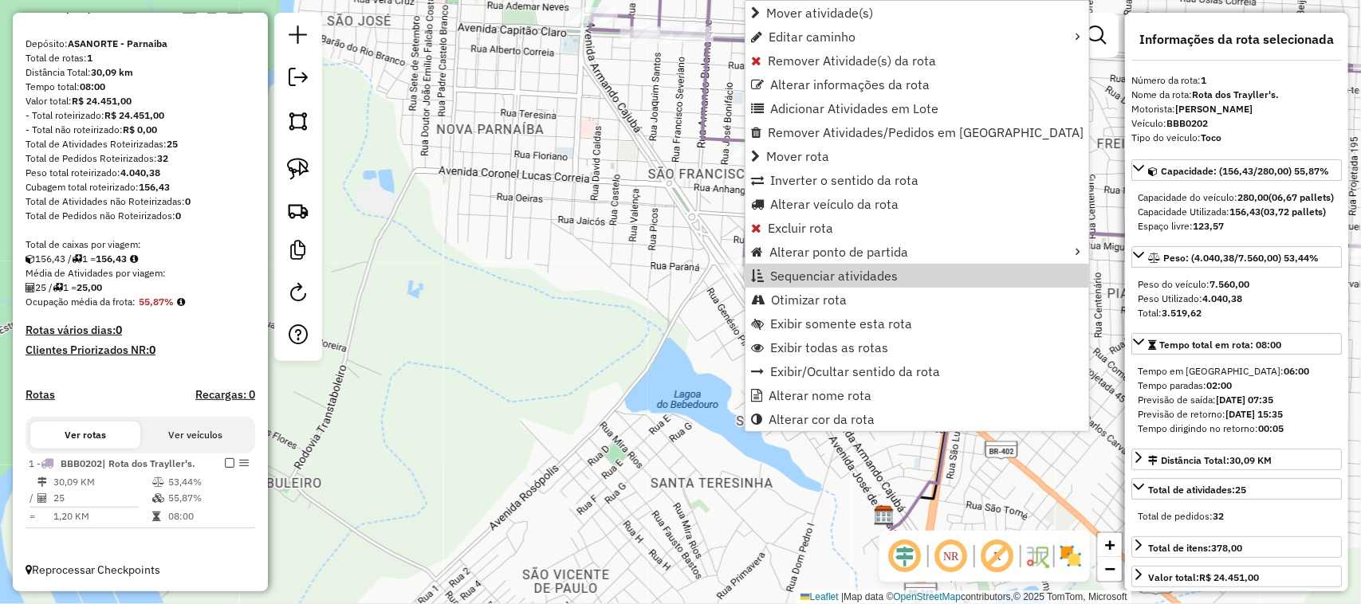
drag, startPoint x: 647, startPoint y: 283, endPoint x: 676, endPoint y: 279, distance: 29.8
click at [651, 283] on div "Rota 1 - Placa BBB0202 34311 - BARZINHO DRINKS BEER Janela de atendimento Grade…" at bounding box center [680, 302] width 1361 height 604
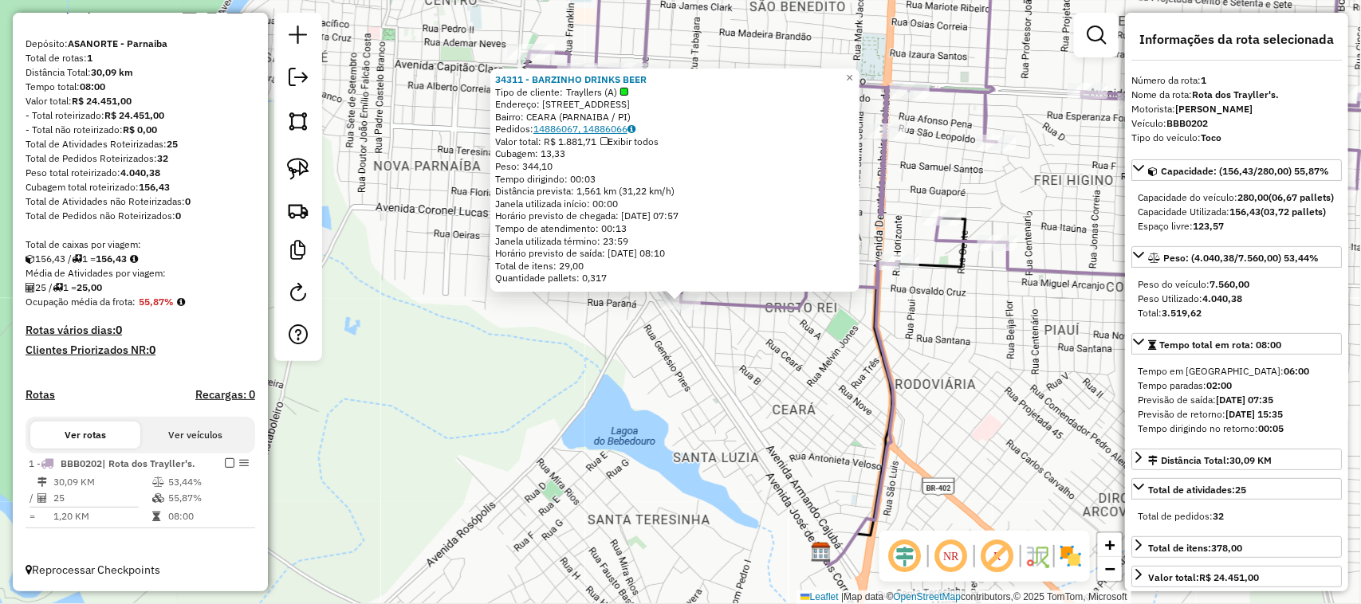
click at [635, 129] on icon at bounding box center [631, 129] width 8 height 10
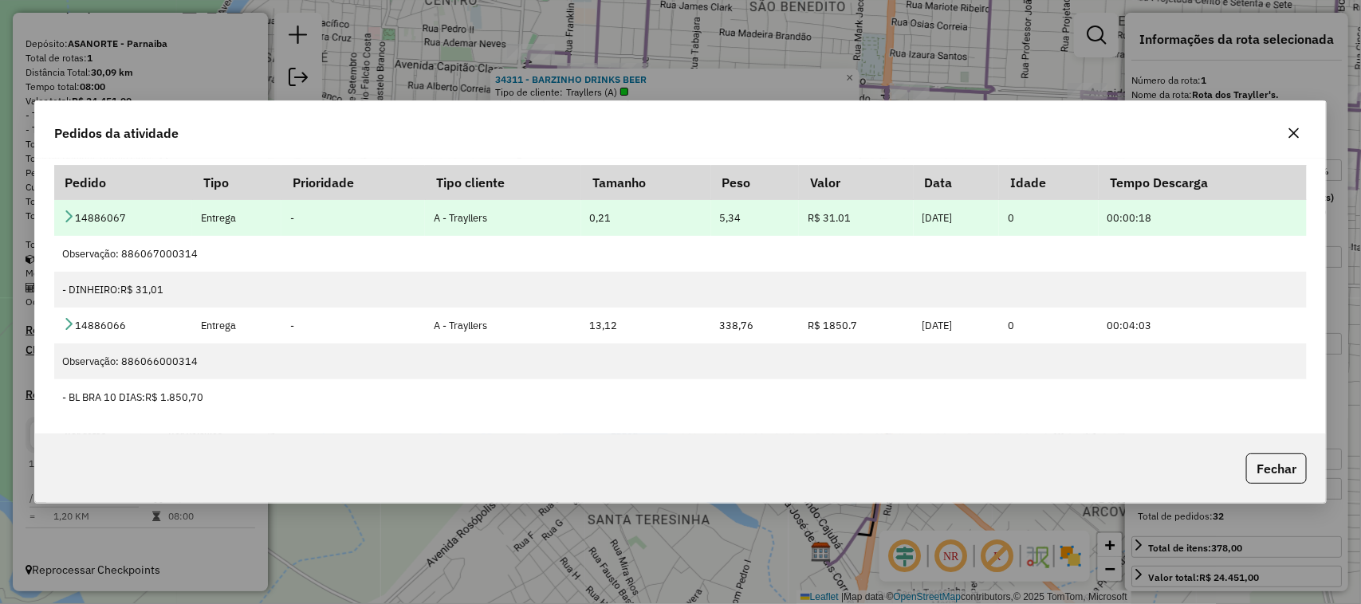
click at [69, 213] on icon at bounding box center [68, 216] width 13 height 13
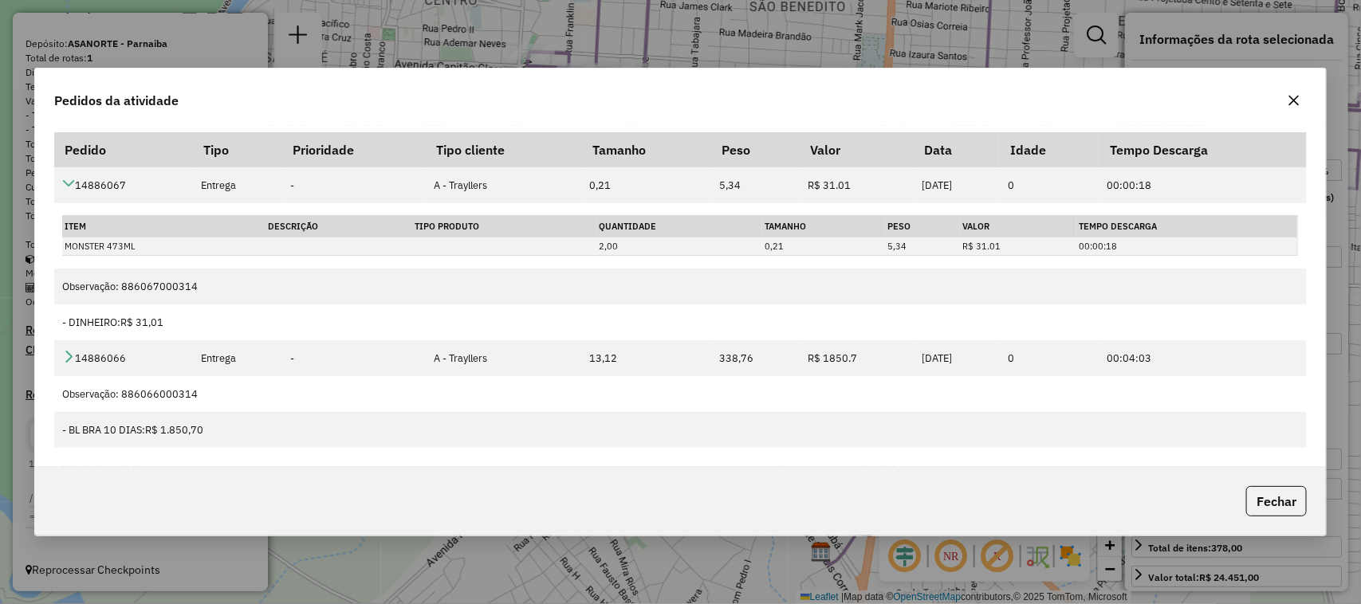
click at [1292, 100] on icon "button" at bounding box center [1294, 100] width 13 height 13
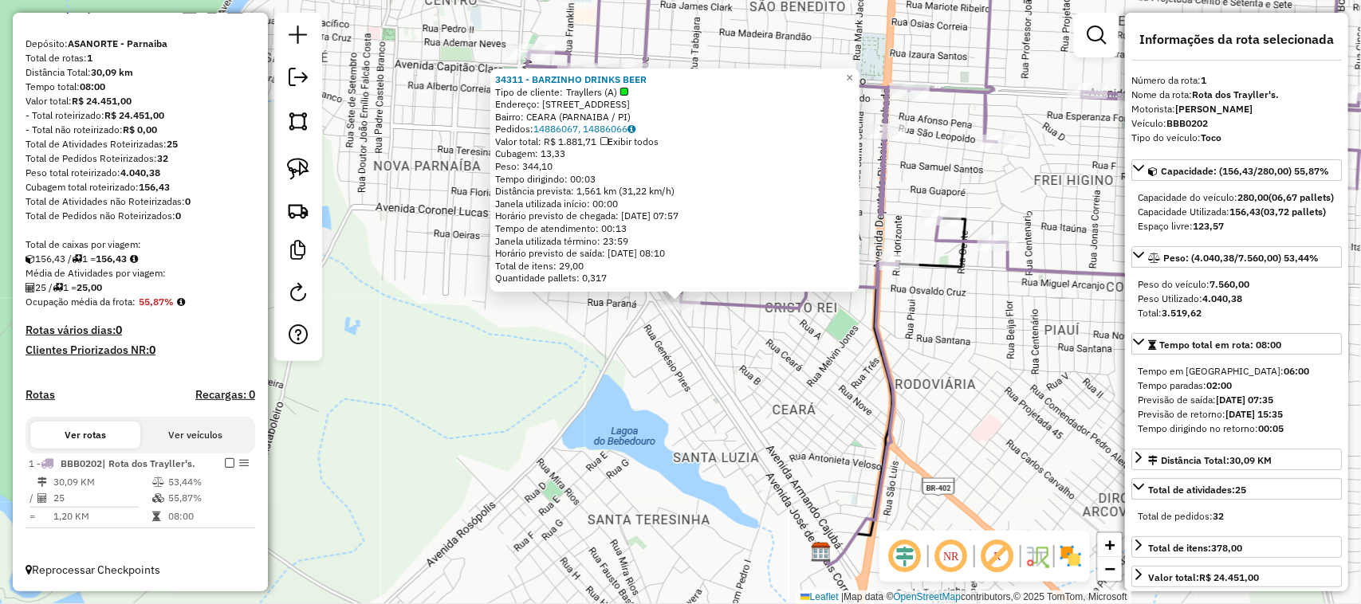
click at [562, 391] on div "34311 - BARZINHO DRINKS BEER Tipo de cliente: Trayllers (A) Endereço: RUA TABAJ…" at bounding box center [680, 302] width 1361 height 604
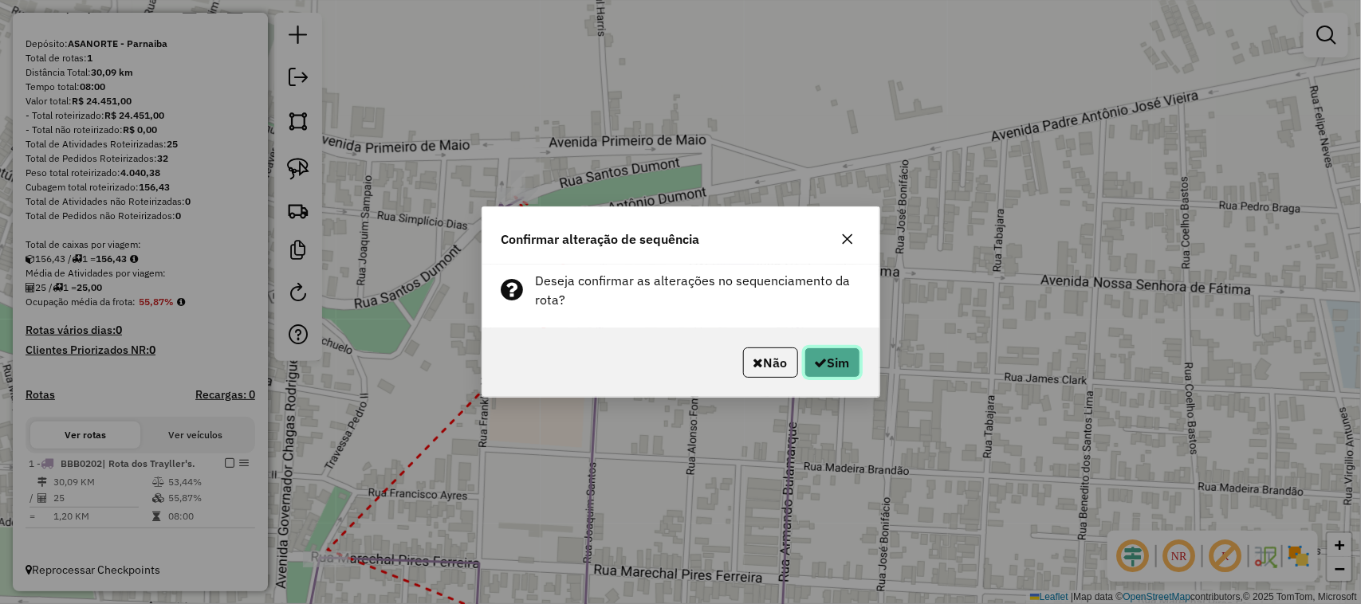
click at [822, 369] on icon "button" at bounding box center [821, 362] width 13 height 13
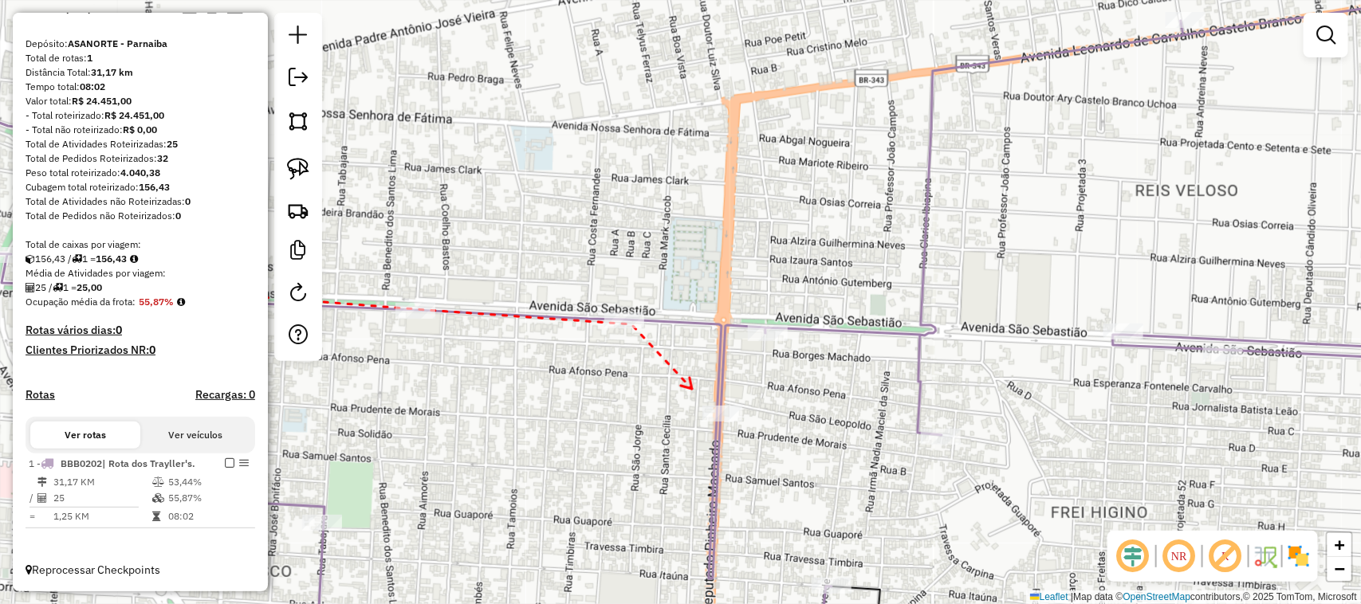
drag, startPoint x: 692, startPoint y: 391, endPoint x: 578, endPoint y: 356, distance: 119.0
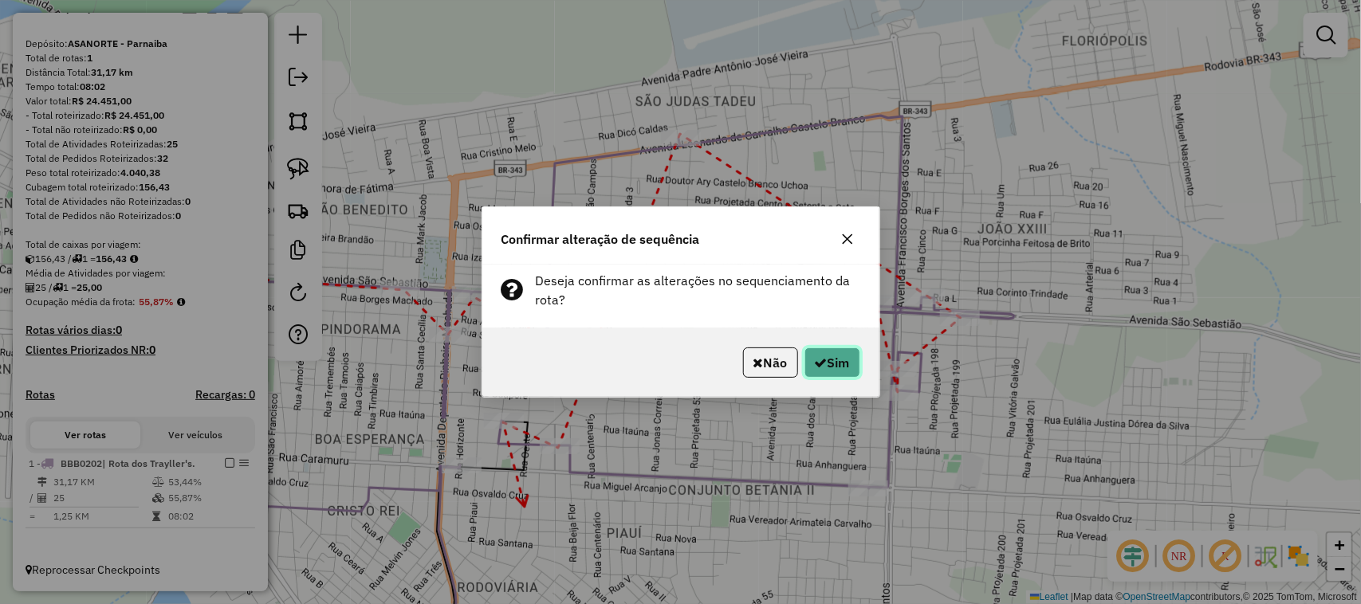
click at [824, 363] on button "Sim" at bounding box center [832, 363] width 56 height 30
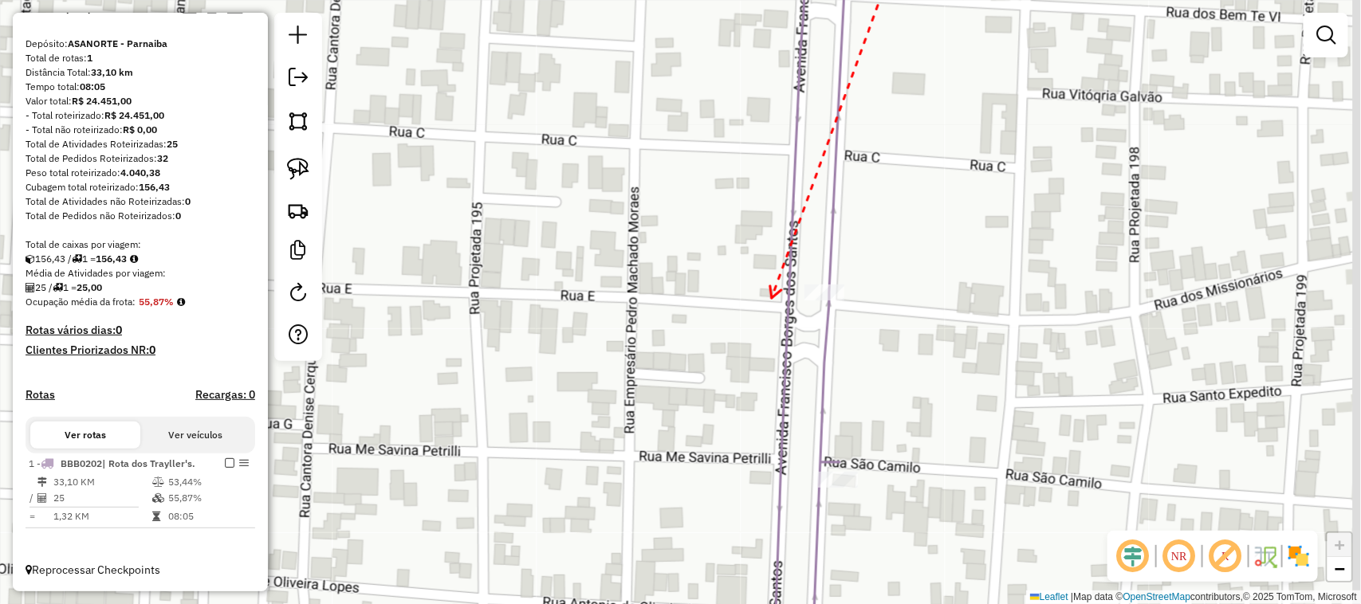
drag, startPoint x: 796, startPoint y: 369, endPoint x: 730, endPoint y: 213, distance: 169.4
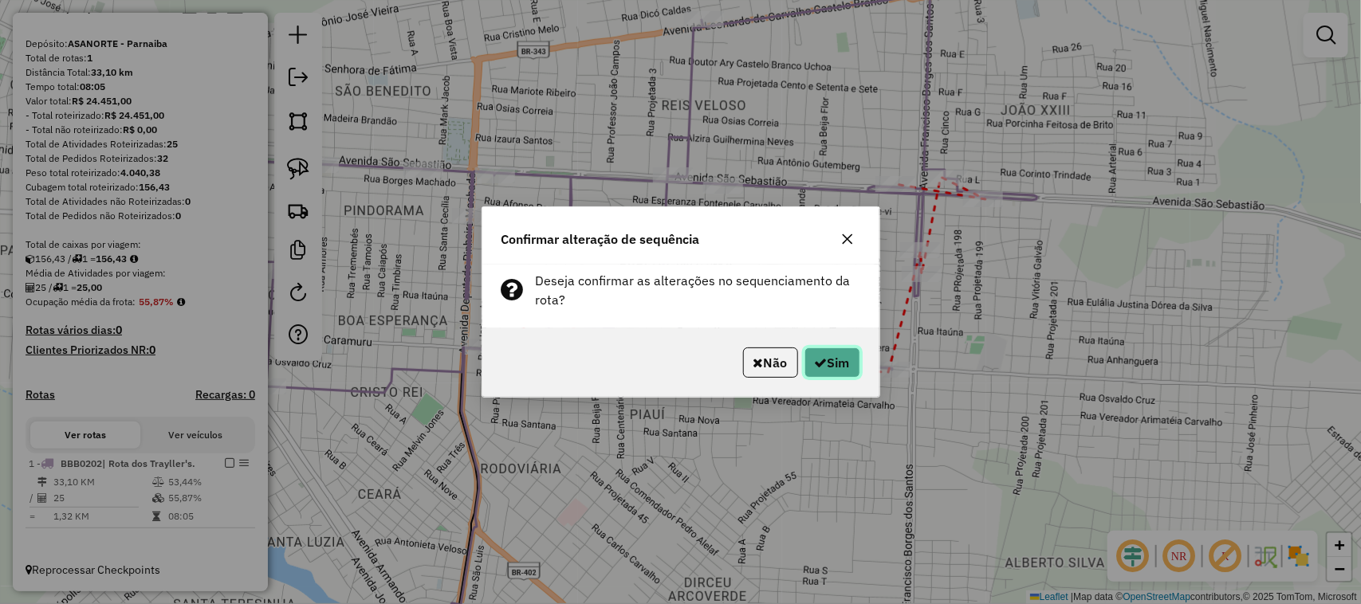
click at [841, 360] on button "Sim" at bounding box center [832, 363] width 56 height 30
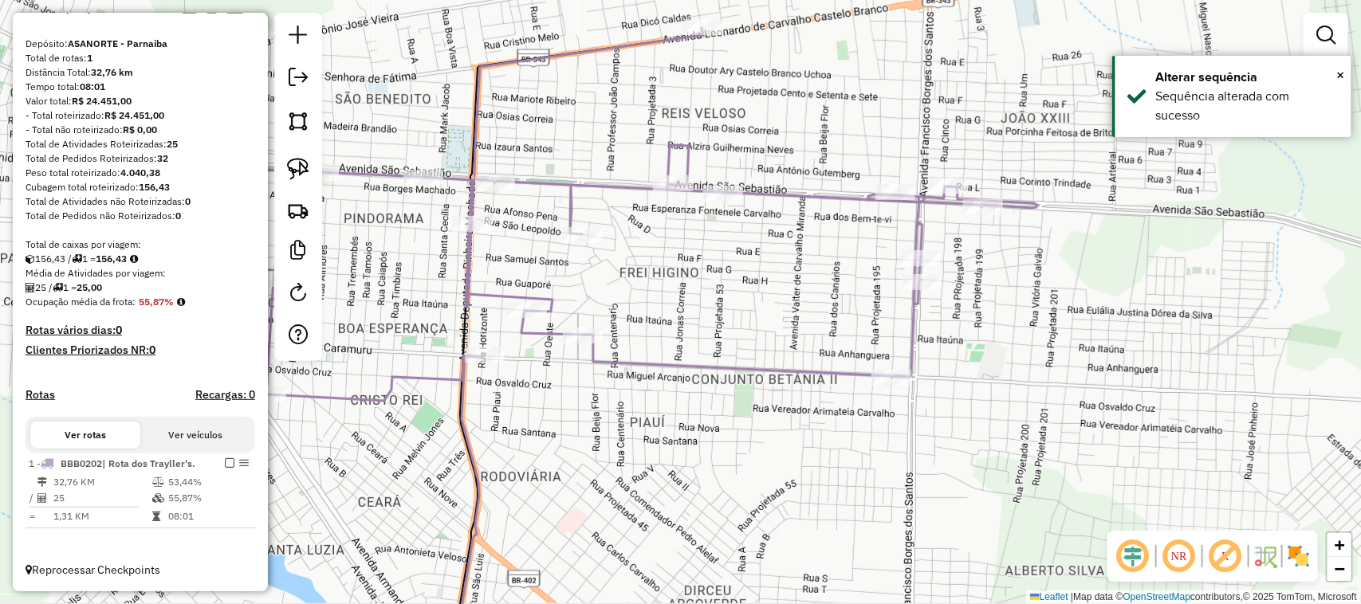
drag, startPoint x: 762, startPoint y: 289, endPoint x: 763, endPoint y: 412, distance: 122.8
click at [752, 387] on div "Janela de atendimento Grade de atendimento Capacidade Transportadoras Veículos …" at bounding box center [680, 302] width 1361 height 604
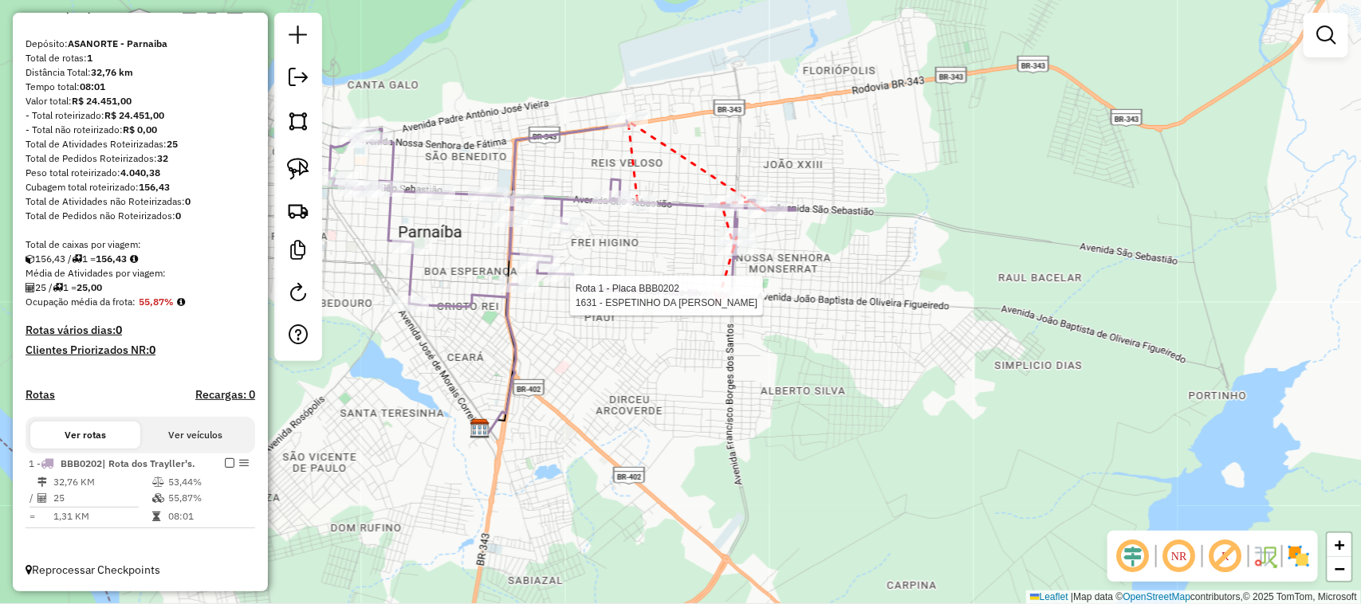
click at [718, 304] on div at bounding box center [722, 296] width 40 height 16
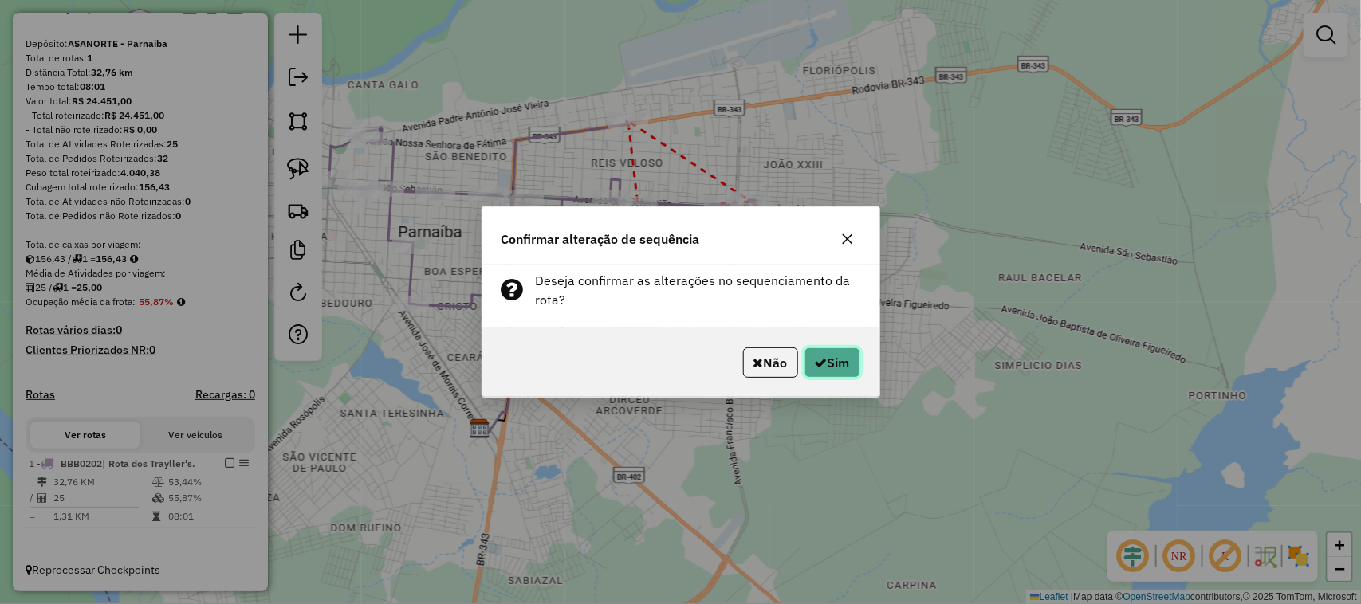
click at [830, 373] on button "Sim" at bounding box center [832, 363] width 56 height 30
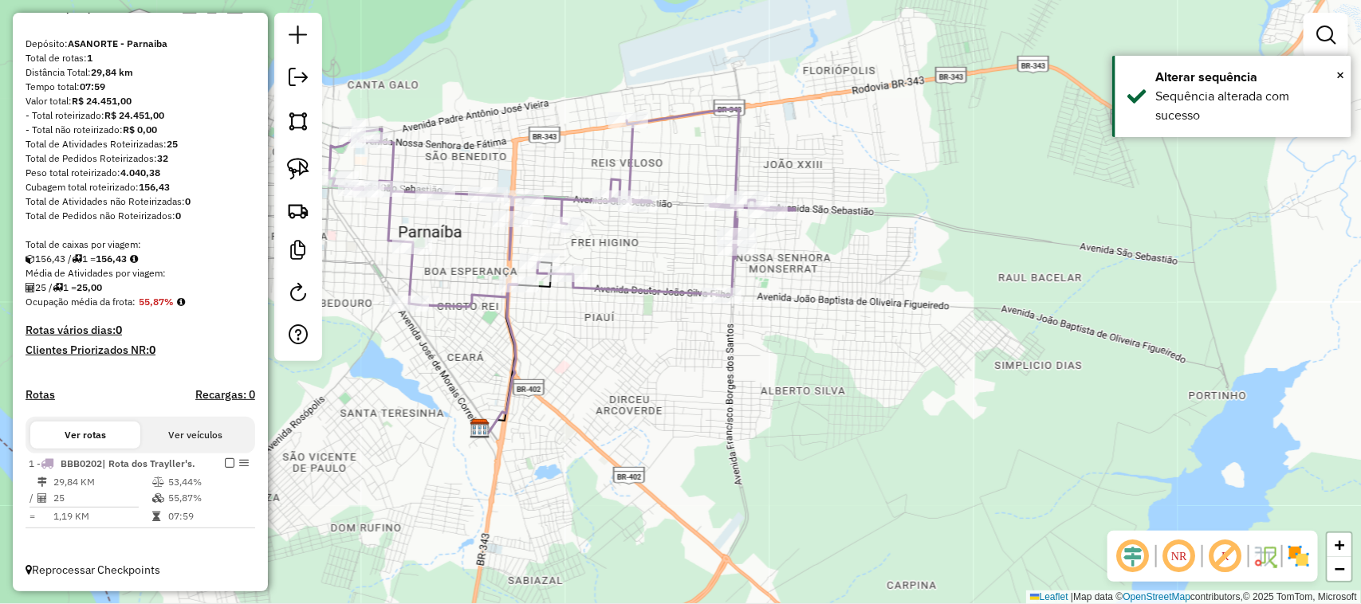
drag, startPoint x: 639, startPoint y: 368, endPoint x: 690, endPoint y: 365, distance: 50.3
click at [686, 365] on div "Janela de atendimento Grade de atendimento Capacidade Transportadoras Veículos …" at bounding box center [680, 302] width 1361 height 604
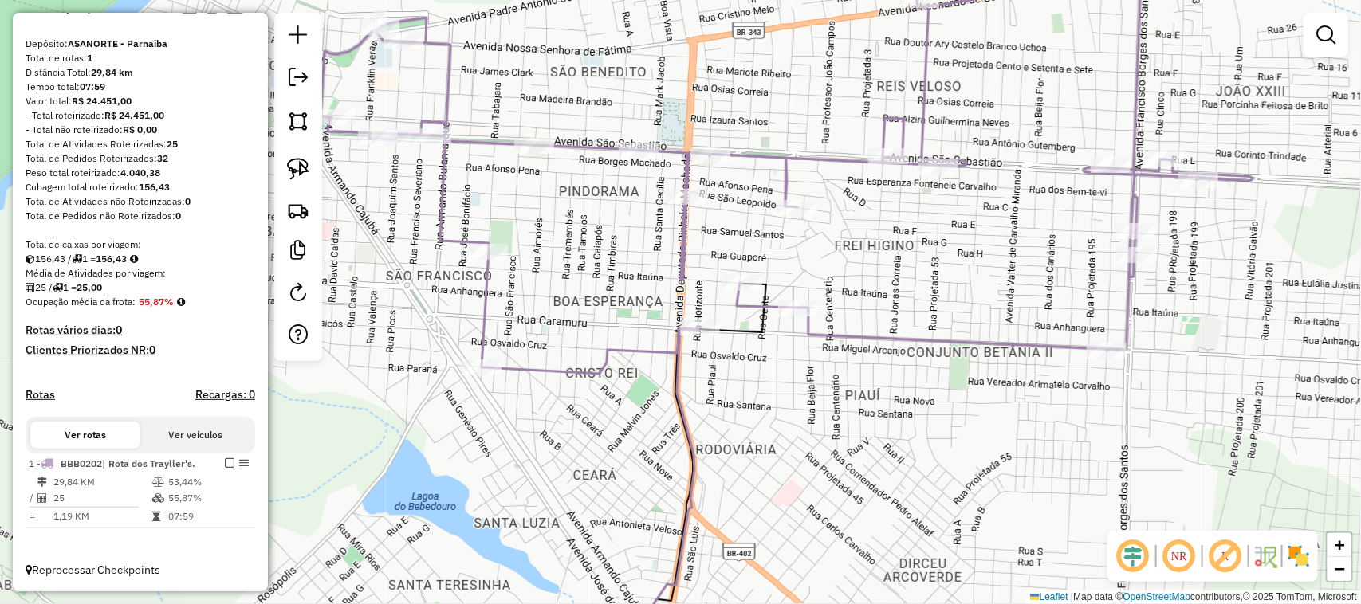
drag, startPoint x: 433, startPoint y: 198, endPoint x: 463, endPoint y: 240, distance: 52.0
click at [462, 238] on icon at bounding box center [786, 176] width 932 height 396
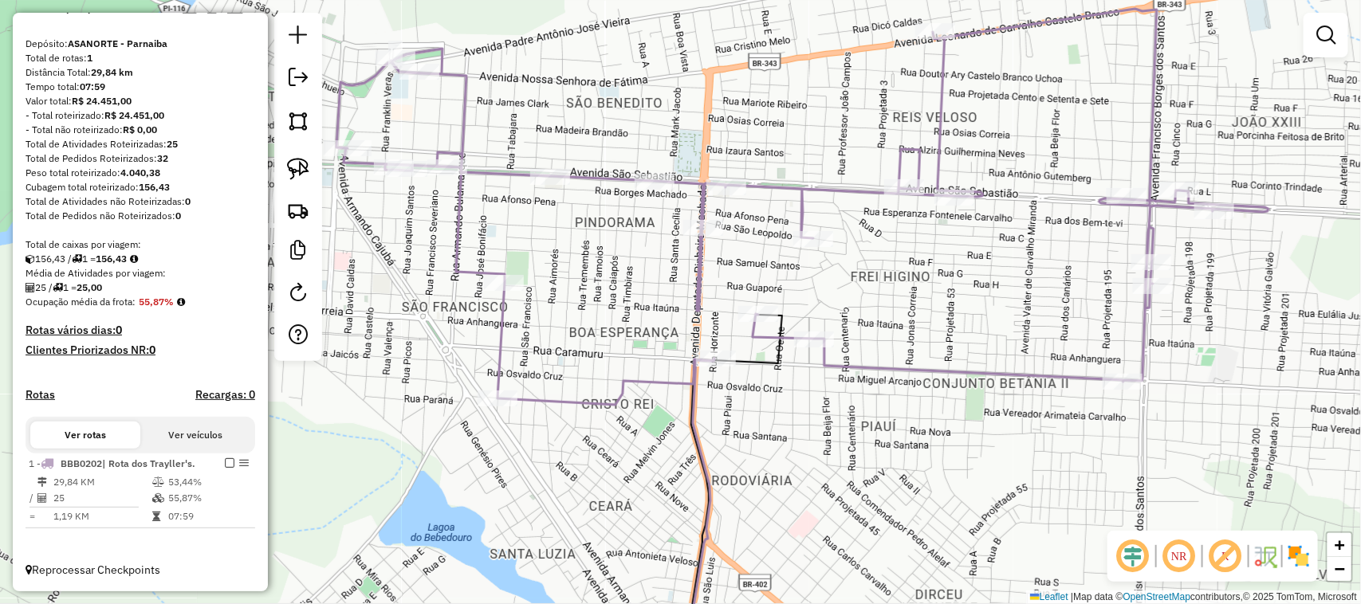
drag, startPoint x: 408, startPoint y: 198, endPoint x: 445, endPoint y: 264, distance: 75.7
click at [445, 263] on div "Janela de atendimento Grade de atendimento Capacidade Transportadoras Veículos …" at bounding box center [680, 302] width 1361 height 604
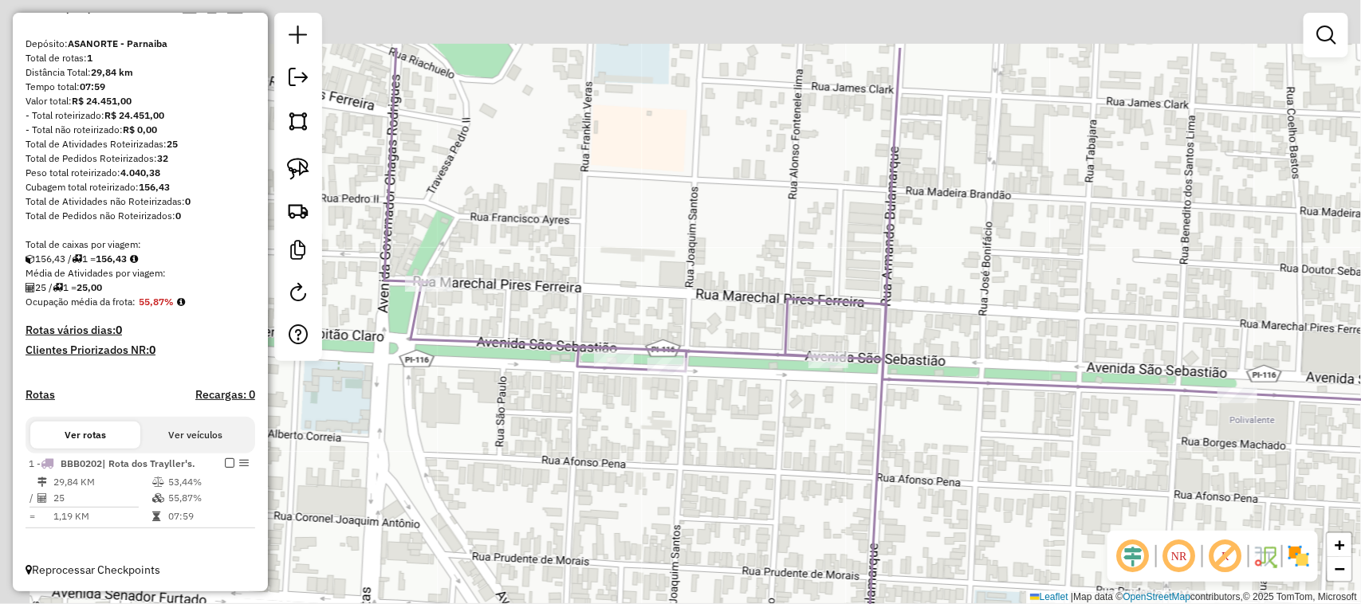
drag, startPoint x: 445, startPoint y: 140, endPoint x: 611, endPoint y: 267, distance: 209.2
click at [611, 255] on div "Janela de atendimento Grade de atendimento Capacidade Transportadoras Veículos …" at bounding box center [680, 302] width 1361 height 604
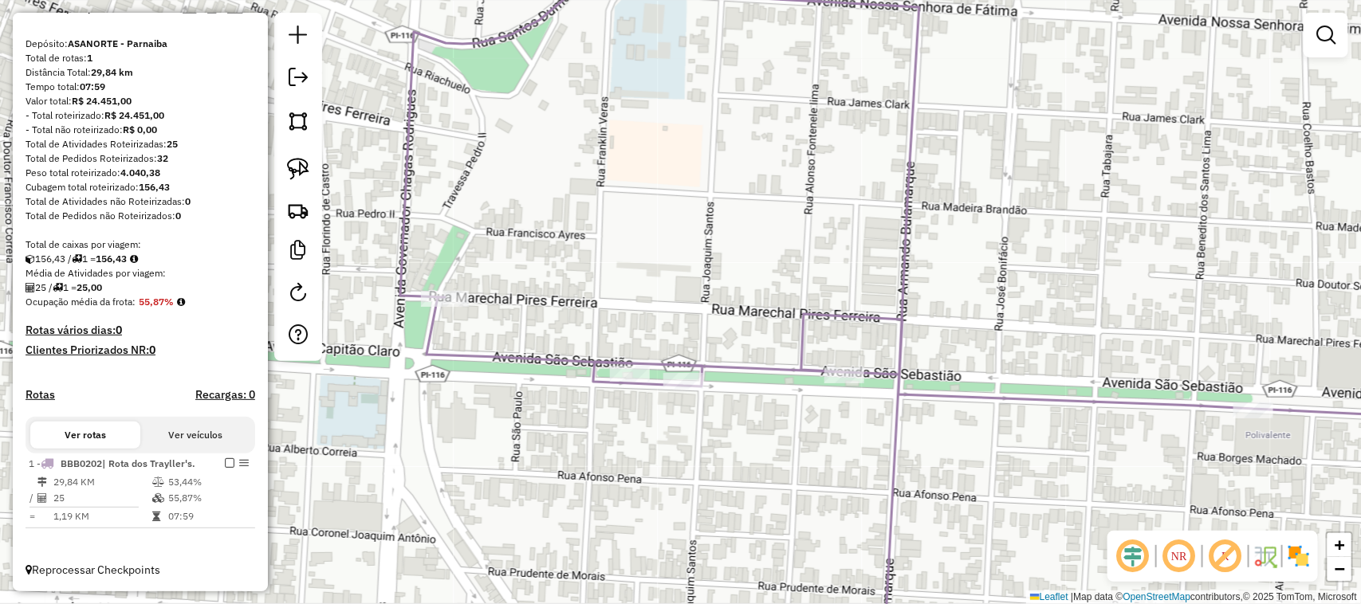
drag, startPoint x: 588, startPoint y: 185, endPoint x: 502, endPoint y: 368, distance: 202.6
click at [507, 360] on div "Rota 1 - Placa BBB0202 33825 - TROPICAL LANCHES Janela de atendimento Grade de …" at bounding box center [680, 302] width 1361 height 604
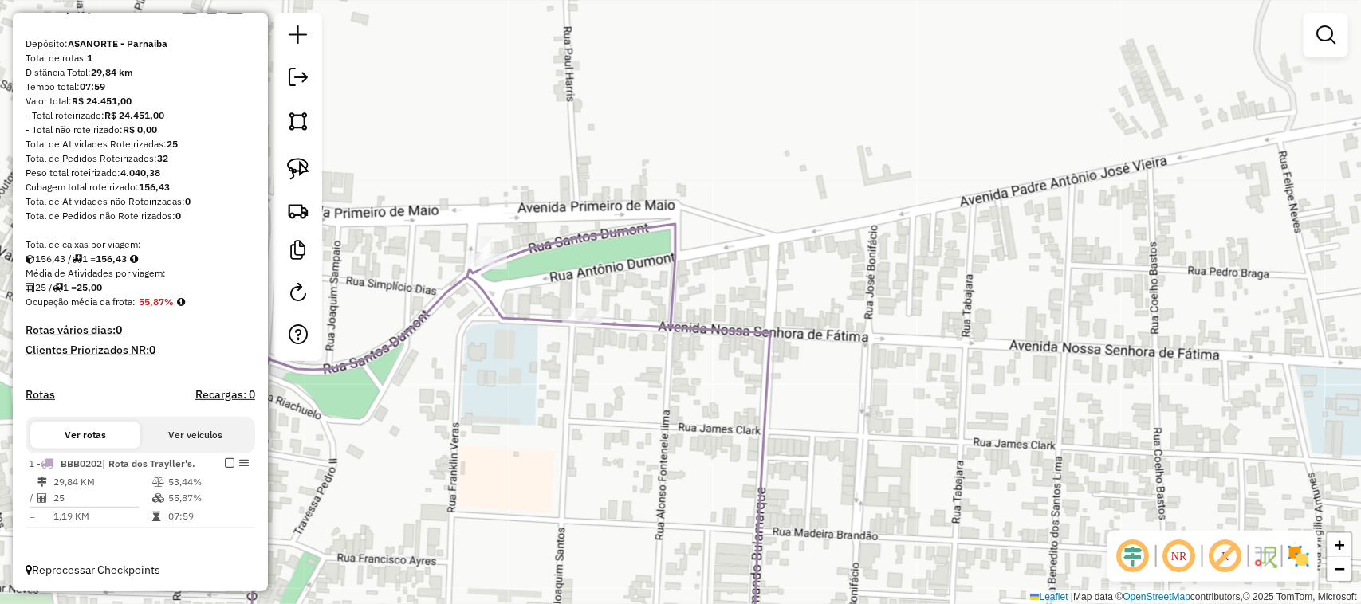
drag, startPoint x: 549, startPoint y: 413, endPoint x: 345, endPoint y: 160, distance: 324.3
click at [384, 214] on div "Janela de atendimento Grade de atendimento Capacidade Transportadoras Veículos …" at bounding box center [680, 302] width 1361 height 604
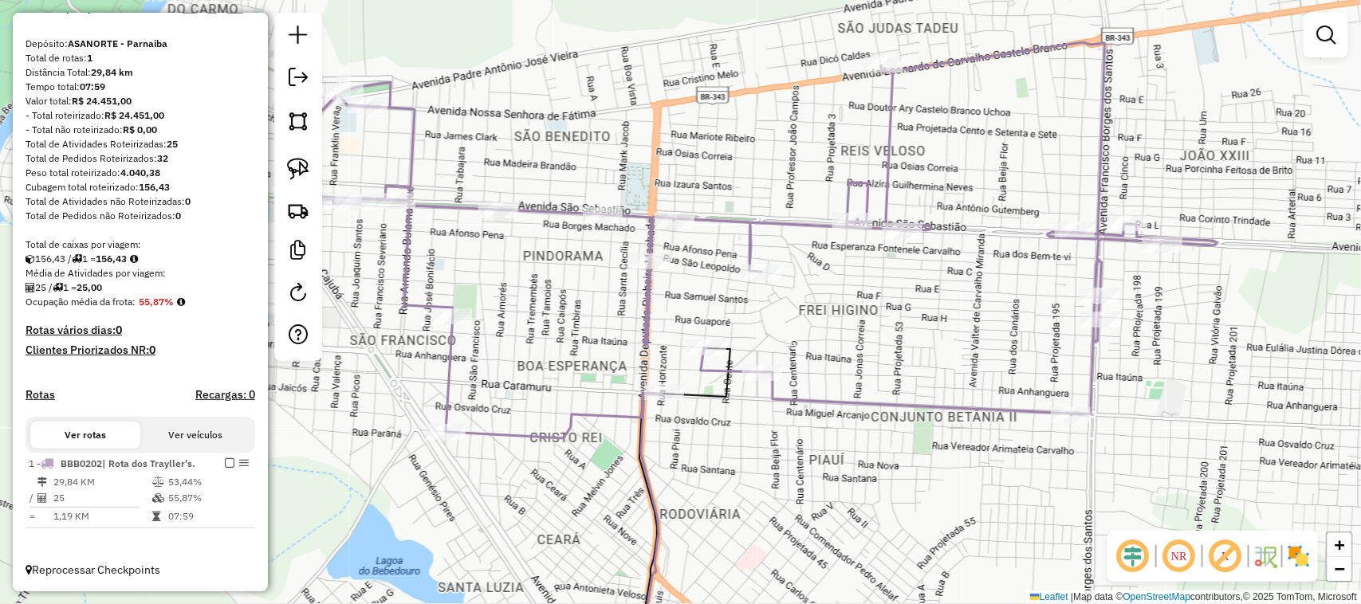
drag, startPoint x: 440, startPoint y: 221, endPoint x: 483, endPoint y: 235, distance: 45.4
click at [486, 235] on div "Janela de atendimento Grade de atendimento Capacidade Transportadoras Veículos …" at bounding box center [680, 302] width 1361 height 604
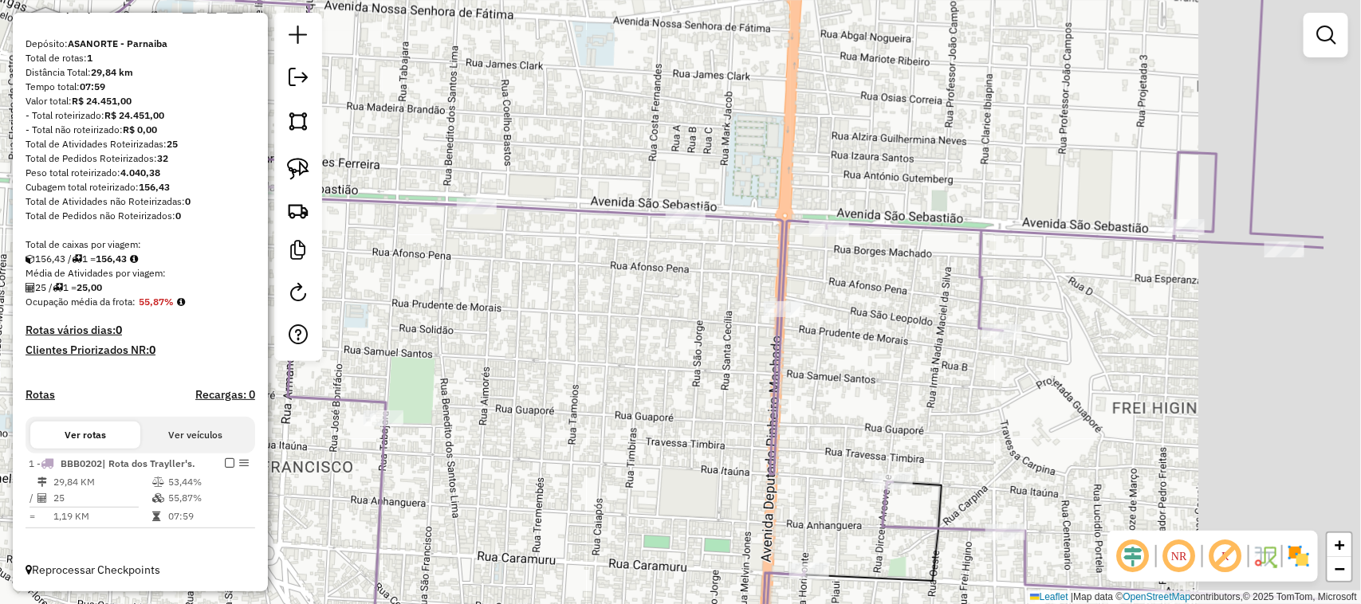
drag, startPoint x: 841, startPoint y: 313, endPoint x: 592, endPoint y: 272, distance: 252.0
click at [608, 279] on div "Janela de atendimento Grade de atendimento Capacidade Transportadoras Veículos …" at bounding box center [680, 302] width 1361 height 604
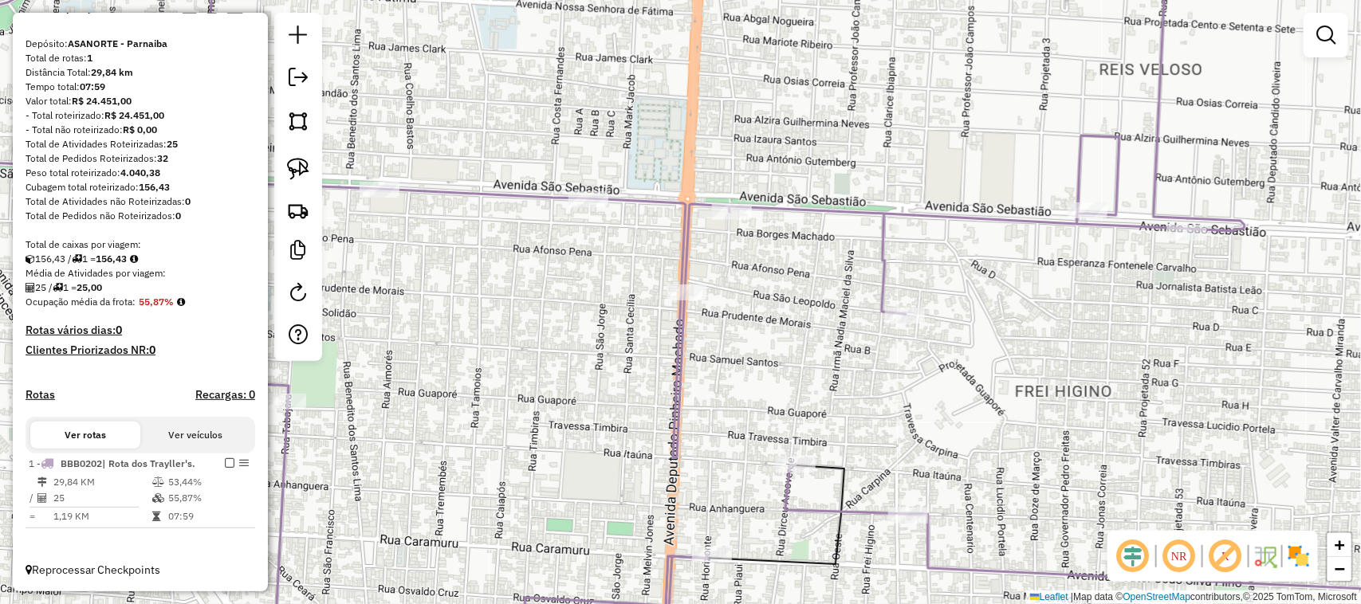
drag, startPoint x: 729, startPoint y: 281, endPoint x: 783, endPoint y: 297, distance: 55.5
click at [730, 281] on div "Janela de atendimento Grade de atendimento Capacidade Transportadoras Veículos …" at bounding box center [680, 302] width 1361 height 604
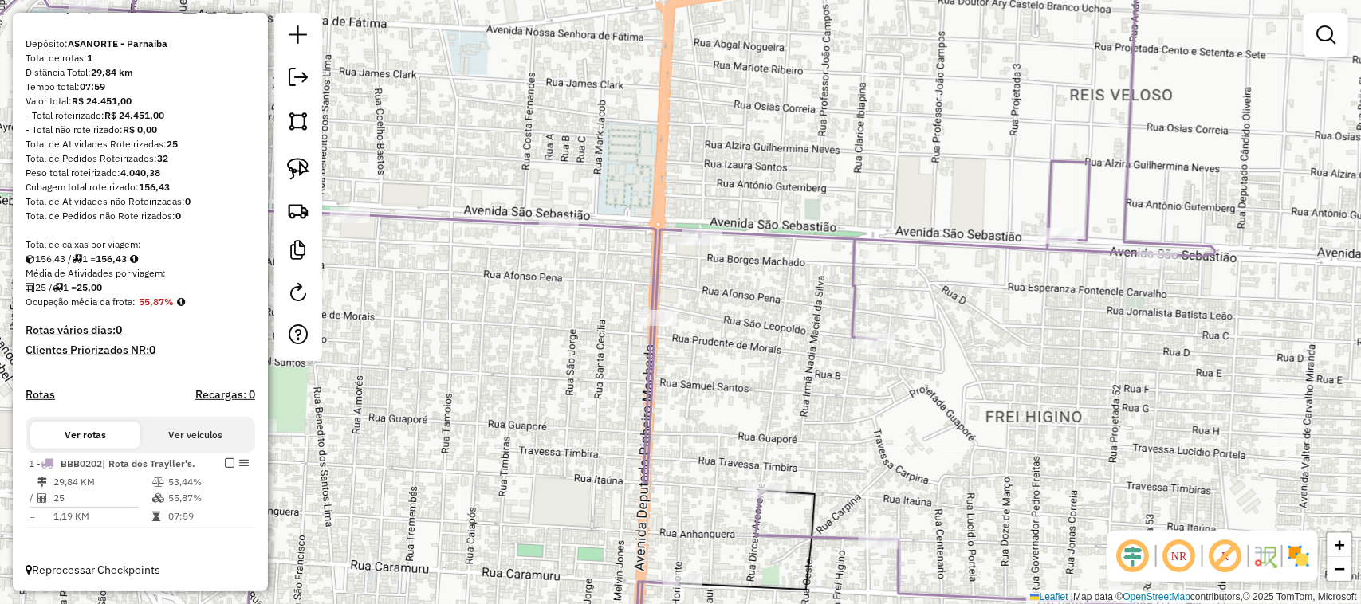
drag, startPoint x: 1158, startPoint y: 299, endPoint x: 975, endPoint y: 421, distance: 220.2
click at [982, 420] on div "Janela de atendimento Grade de atendimento Capacidade Transportadoras Veículos …" at bounding box center [680, 302] width 1361 height 604
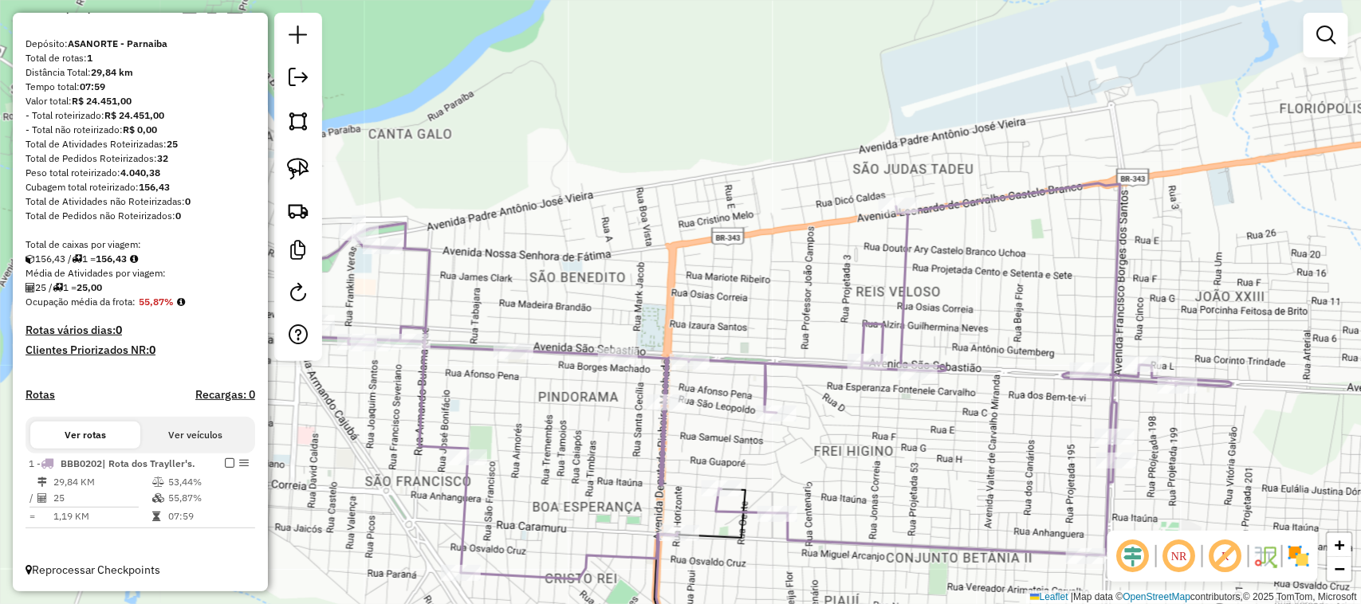
drag, startPoint x: 1110, startPoint y: 312, endPoint x: 939, endPoint y: 210, distance: 198.8
click at [942, 213] on icon at bounding box center [766, 381] width 932 height 396
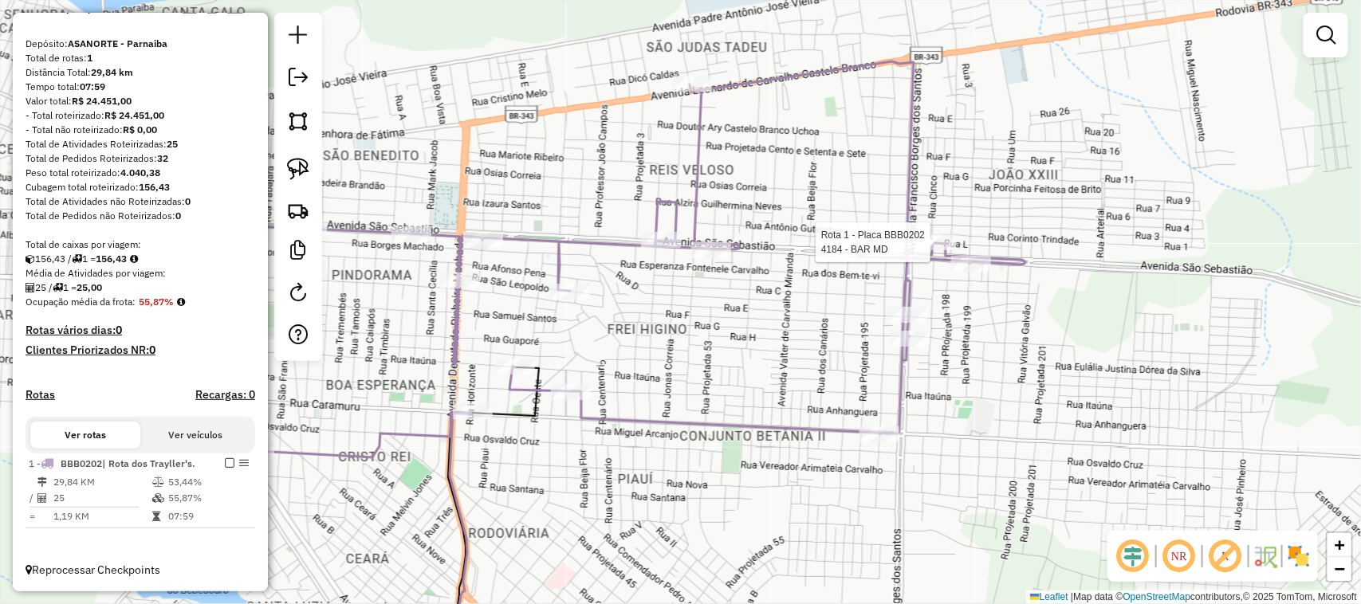
select select "**********"
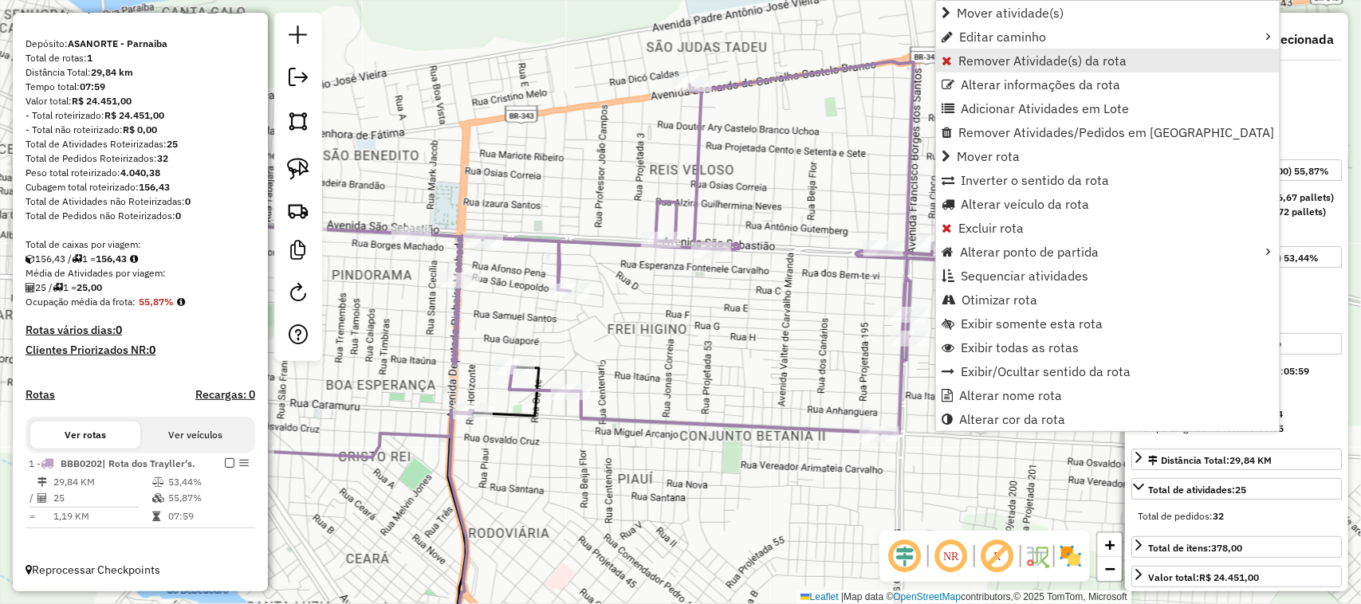
click at [1001, 54] on span "Remover Atividade(s) da rota" at bounding box center [1042, 60] width 168 height 13
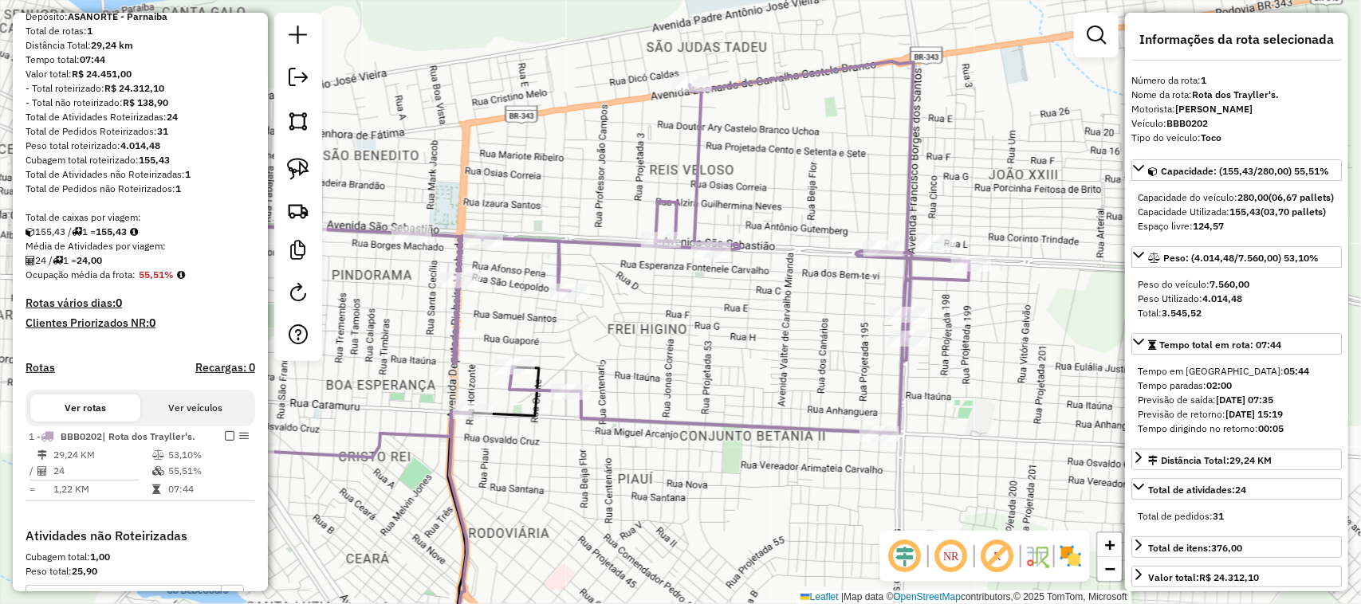
scroll to position [391, 0]
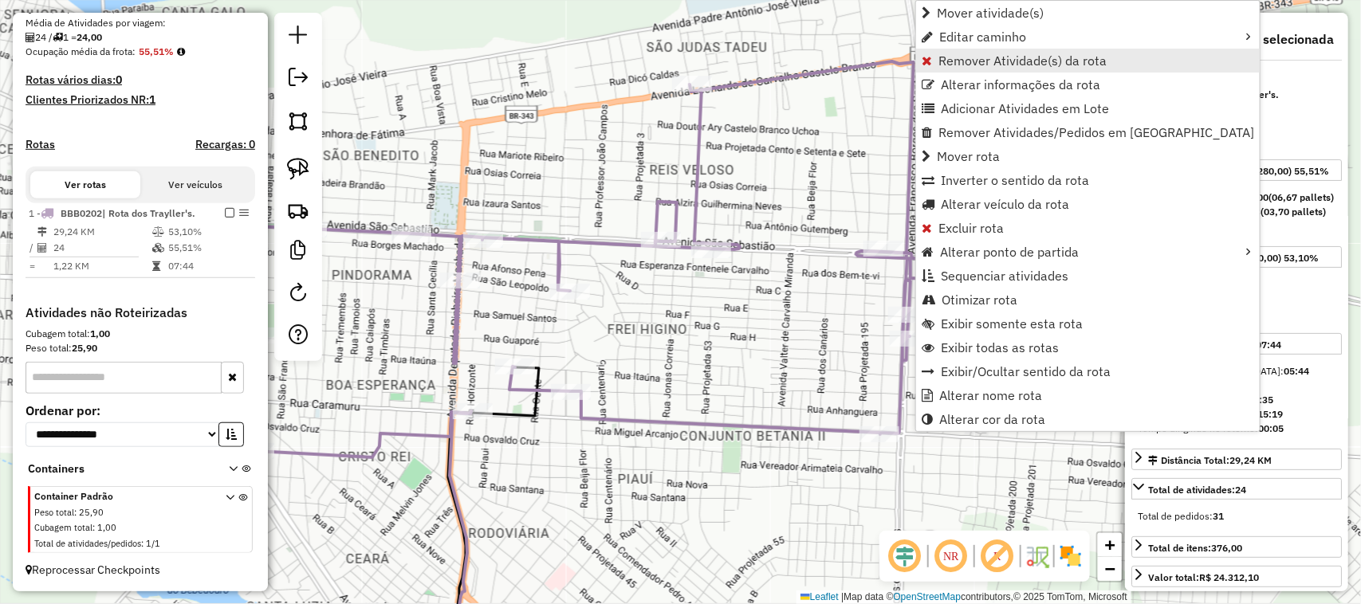
click at [987, 58] on span "Remover Atividade(s) da rota" at bounding box center [1022, 60] width 168 height 13
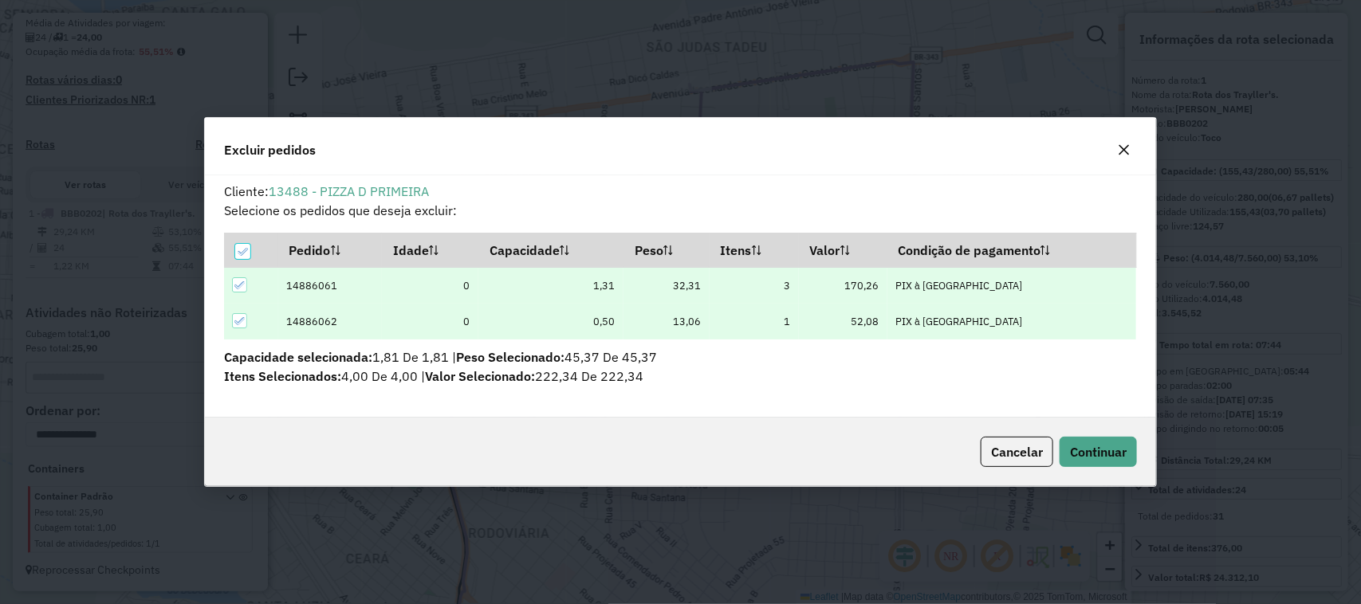
scroll to position [0, 0]
click at [1088, 458] on span "Continuar" at bounding box center [1098, 452] width 57 height 16
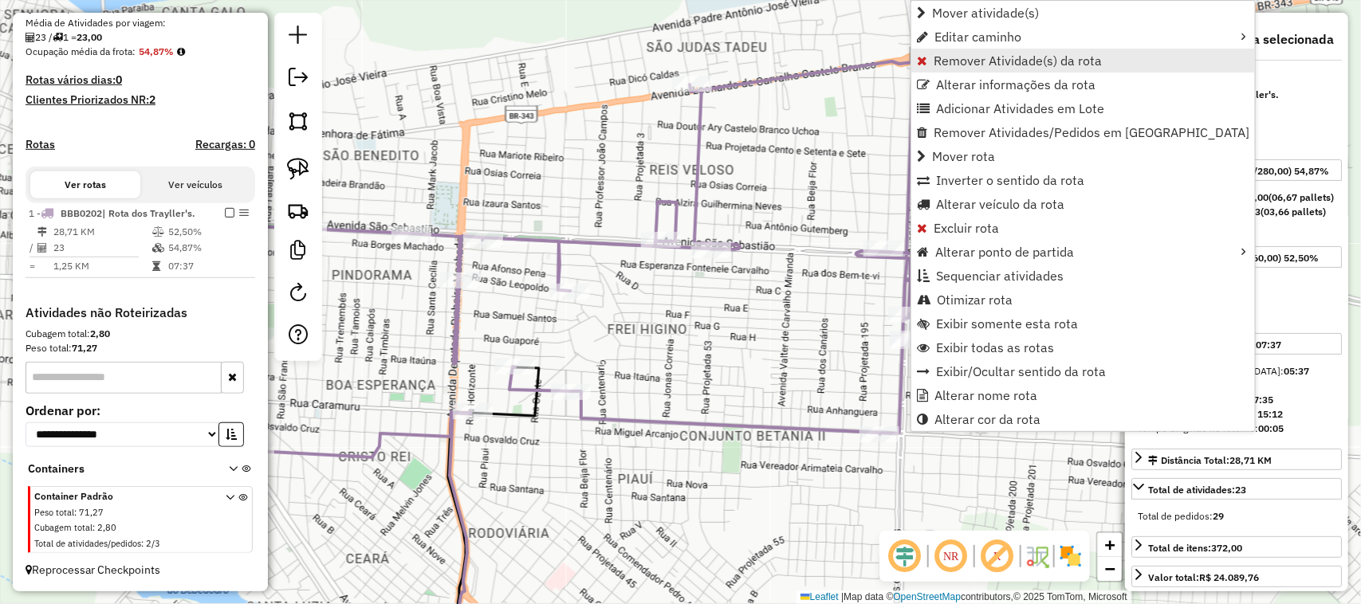
click at [929, 61] on link "Remover Atividade(s) da rota" at bounding box center [1083, 61] width 344 height 24
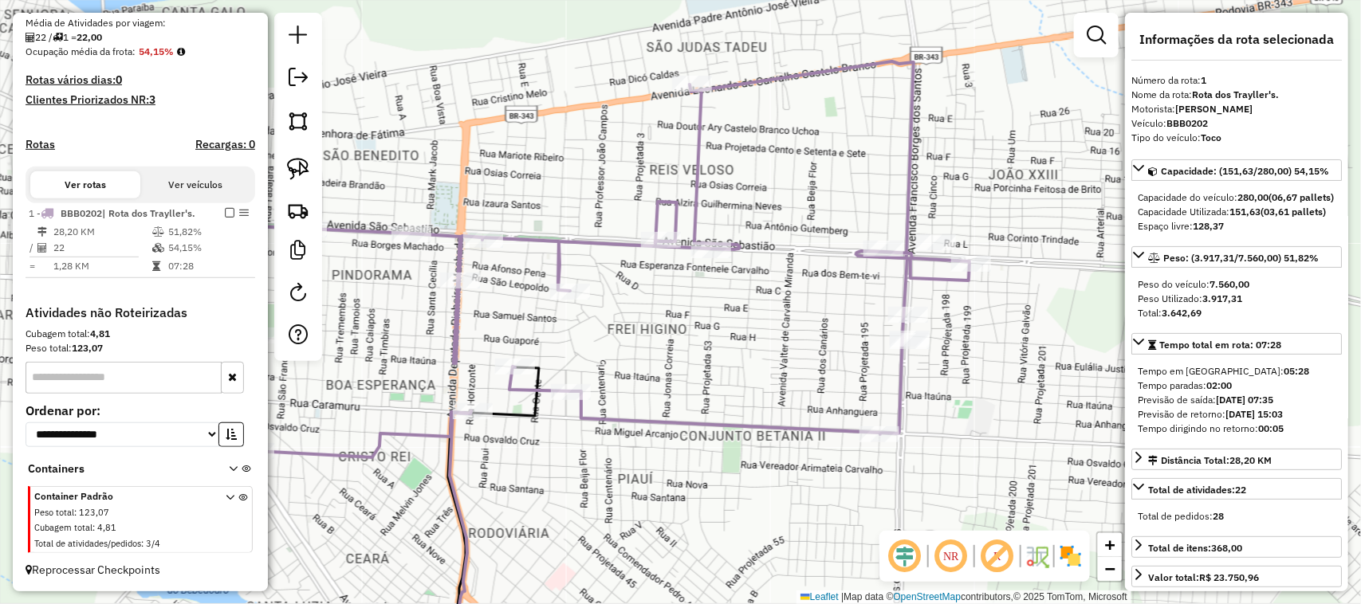
drag, startPoint x: 514, startPoint y: 498, endPoint x: 566, endPoint y: 432, distance: 84.0
click at [566, 432] on div "Janela de atendimento Grade de atendimento Capacidade Transportadoras Veículos …" at bounding box center [680, 302] width 1361 height 604
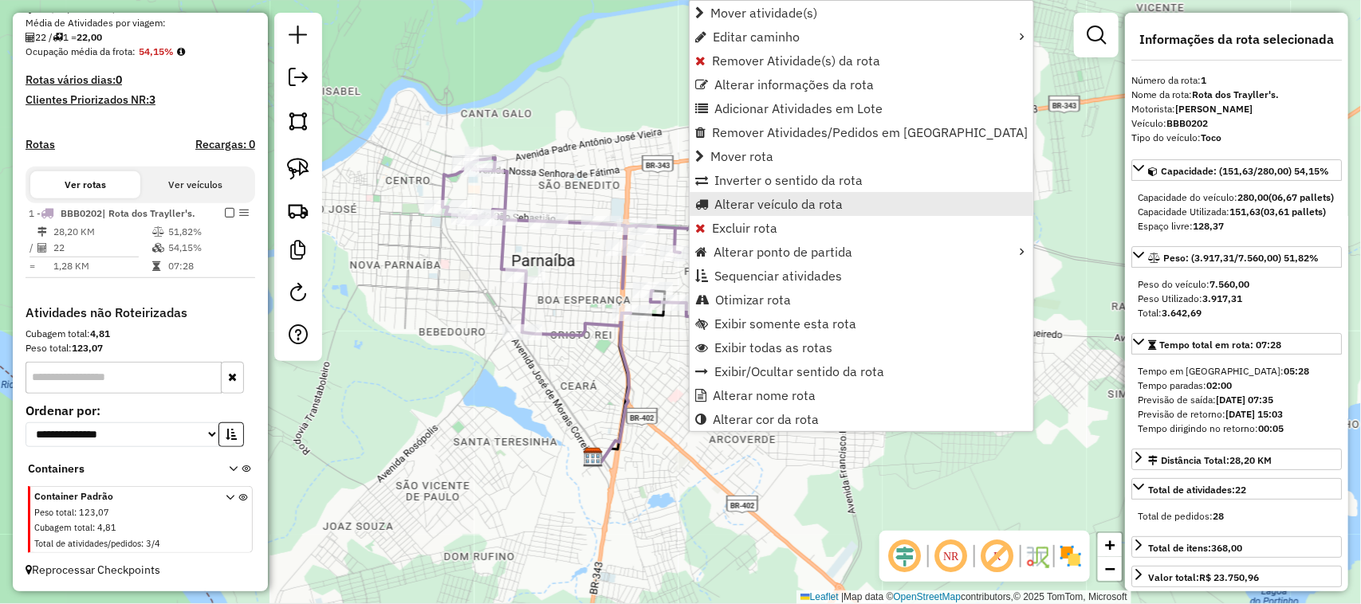
click at [755, 206] on span "Alterar veículo da rota" at bounding box center [778, 204] width 128 height 13
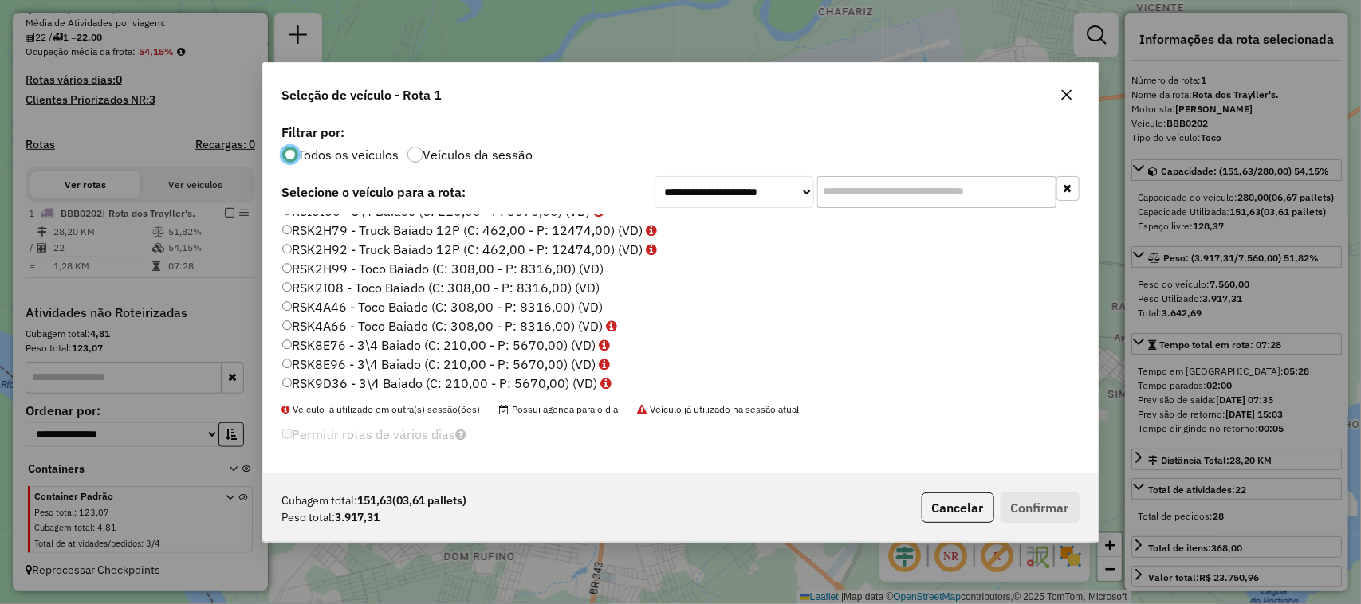
scroll to position [698, 0]
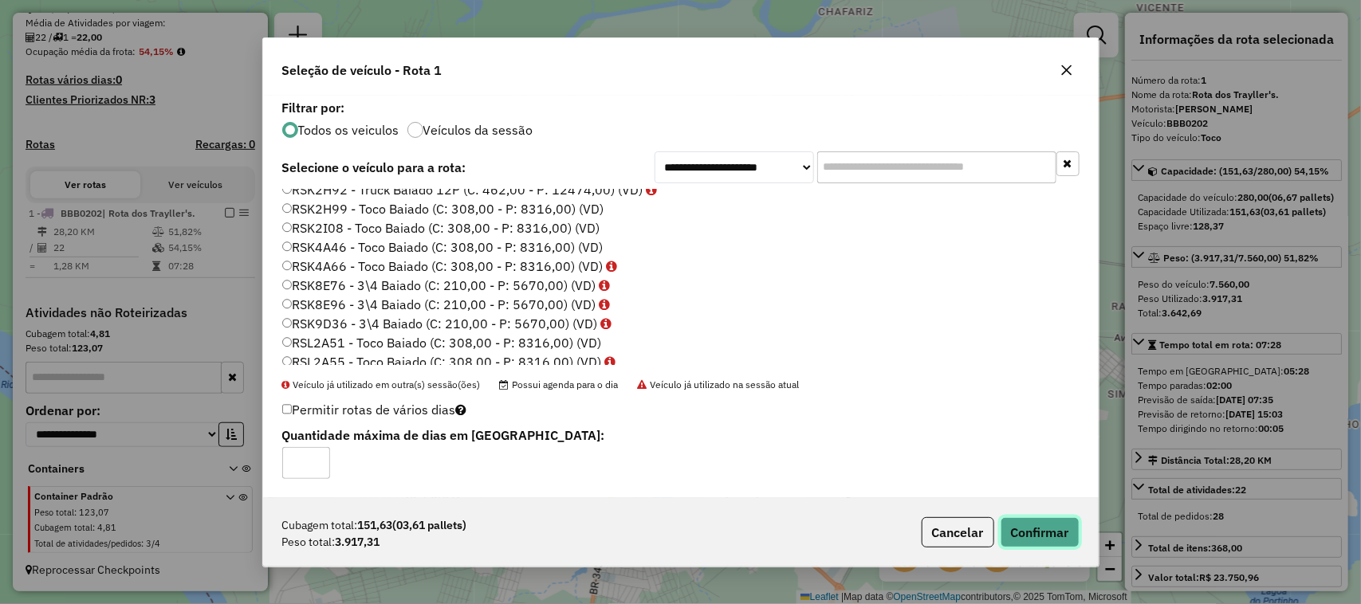
click at [1041, 536] on button "Confirmar" at bounding box center [1040, 532] width 79 height 30
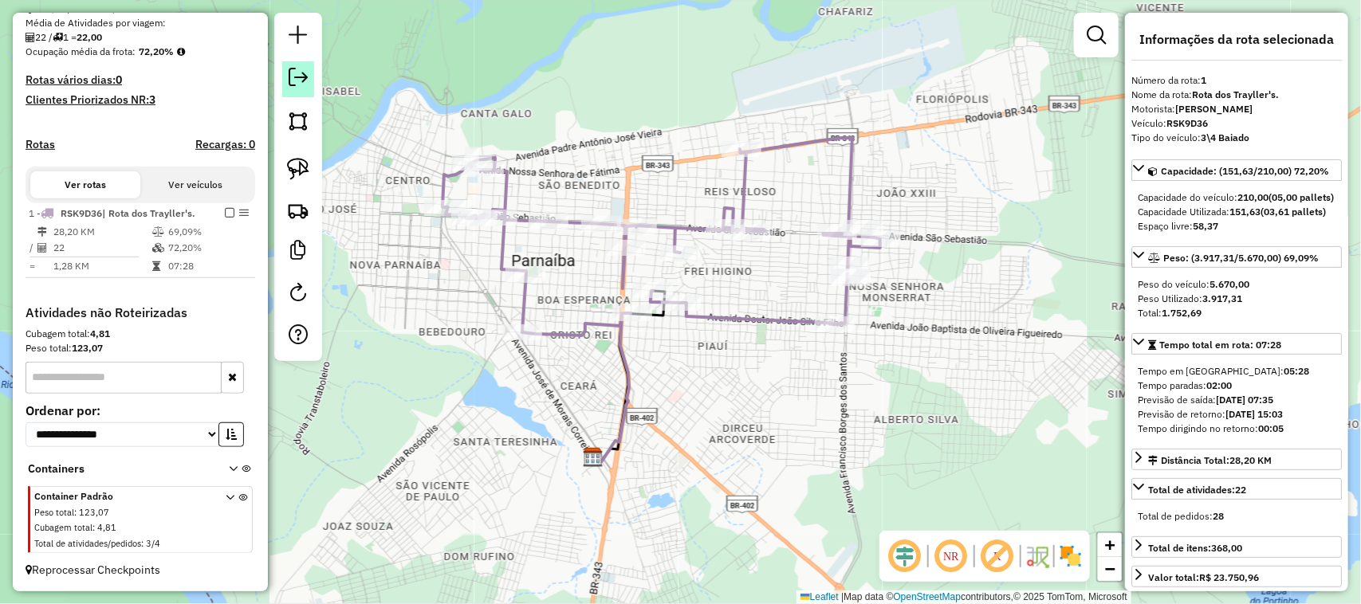
click at [300, 77] on em at bounding box center [298, 77] width 19 height 19
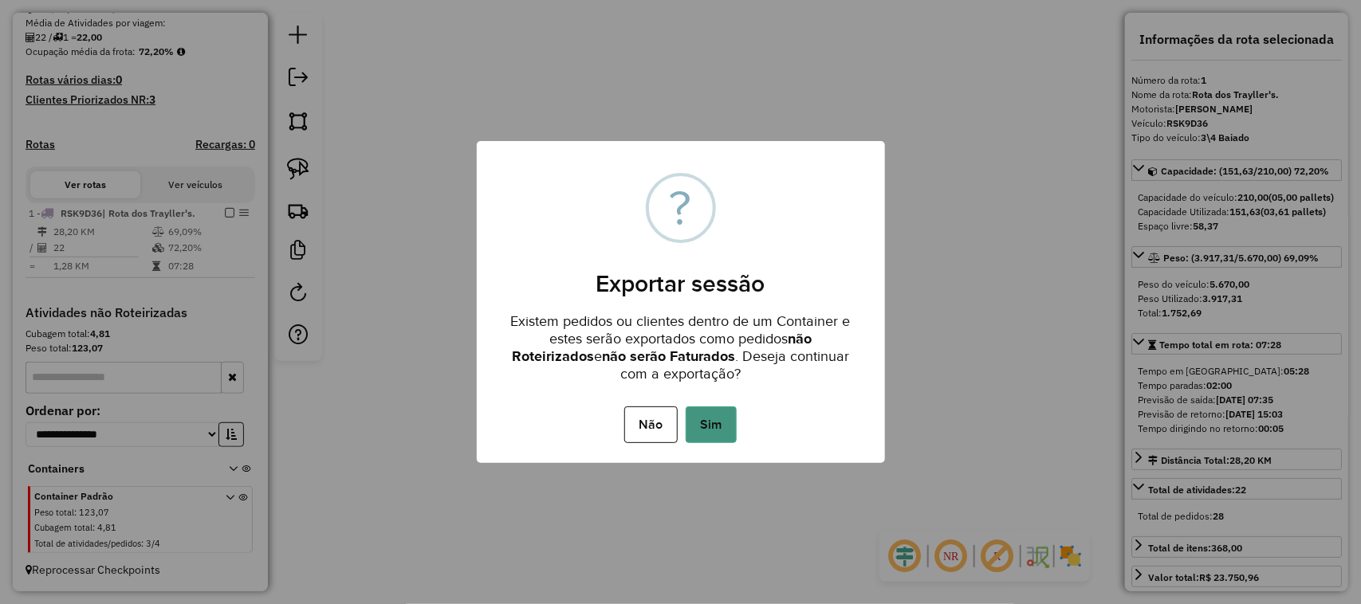
click at [718, 427] on button "Sim" at bounding box center [711, 425] width 51 height 37
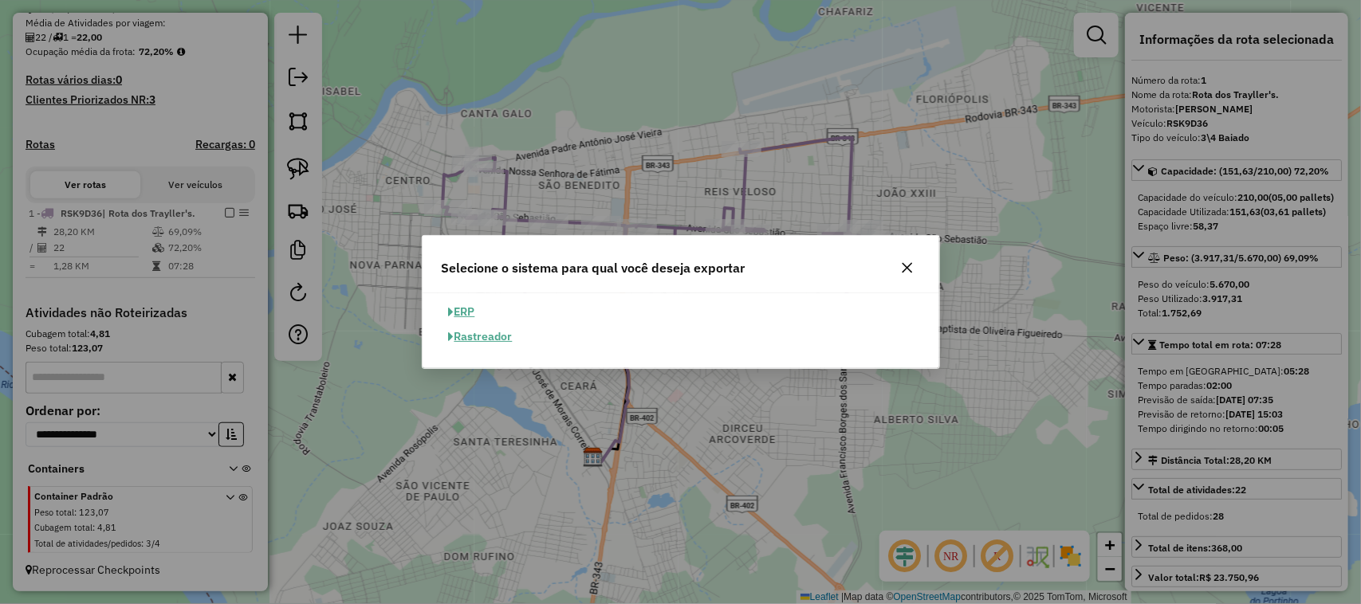
click at [466, 313] on button "ERP" at bounding box center [462, 312] width 41 height 25
select select "**"
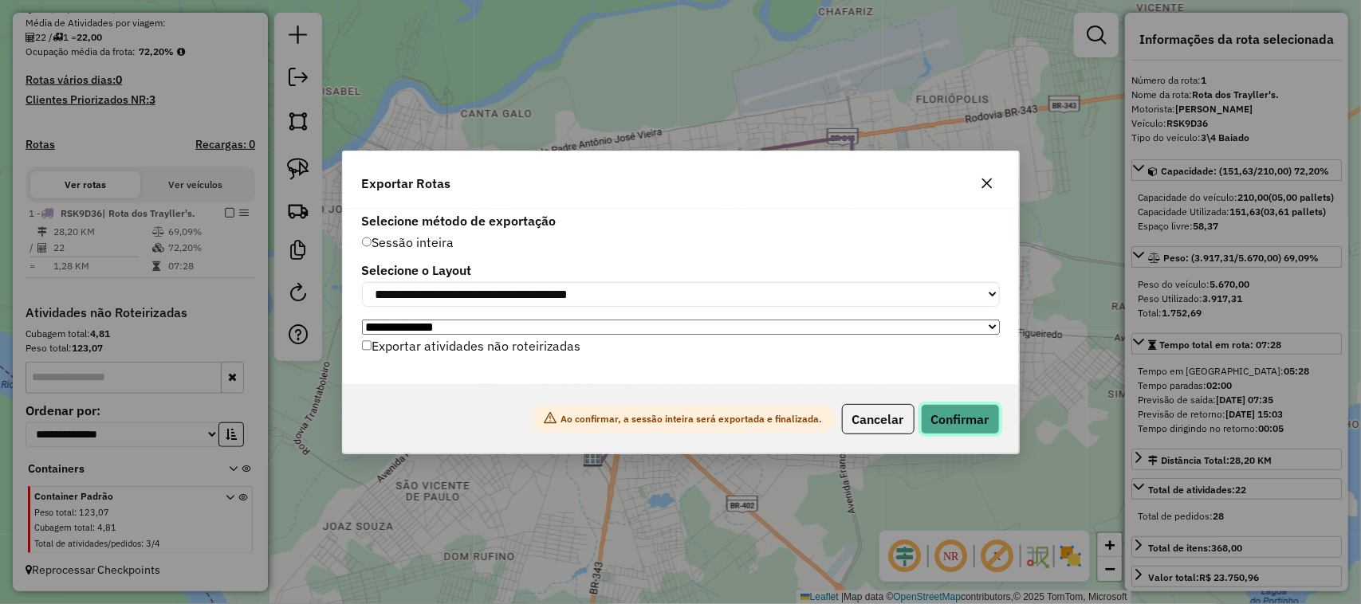
click at [955, 420] on button "Confirmar" at bounding box center [960, 419] width 79 height 30
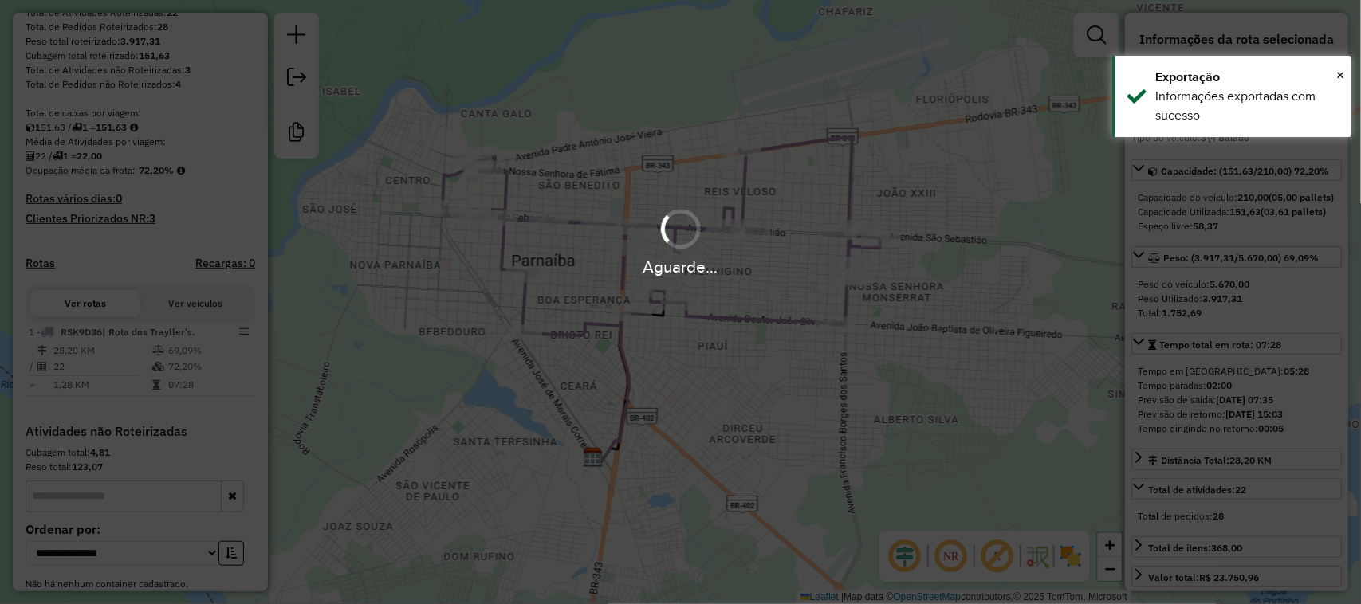
scroll to position [397, 0]
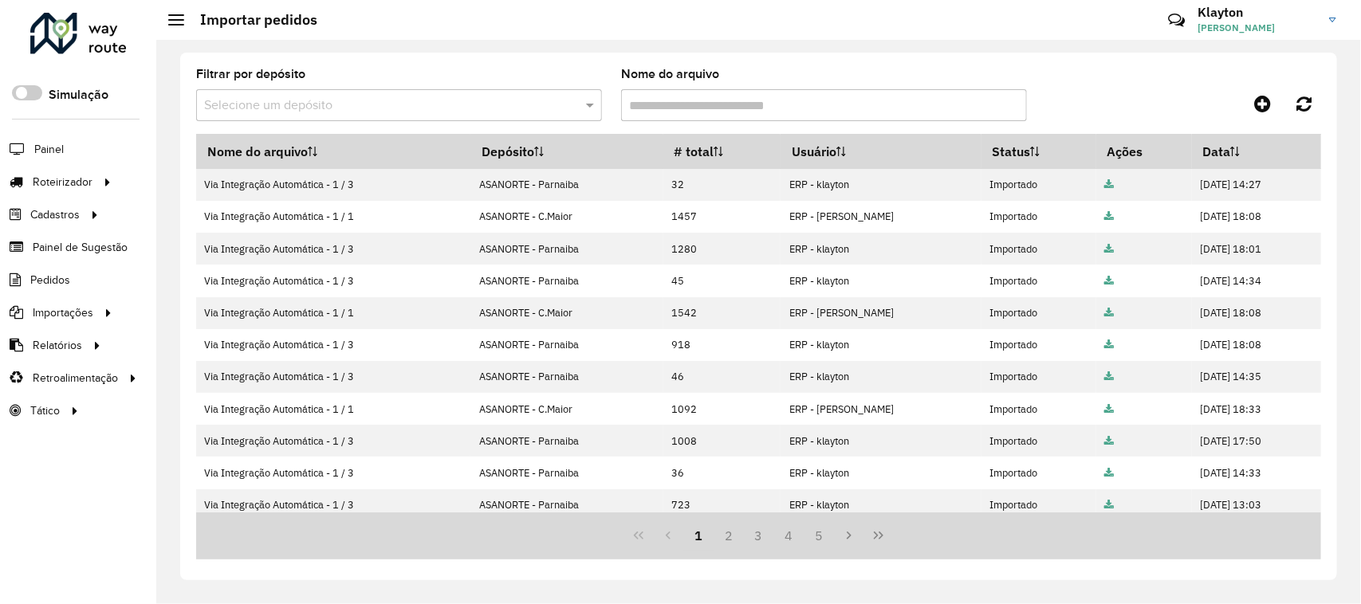
click at [97, 24] on div at bounding box center [78, 33] width 96 height 41
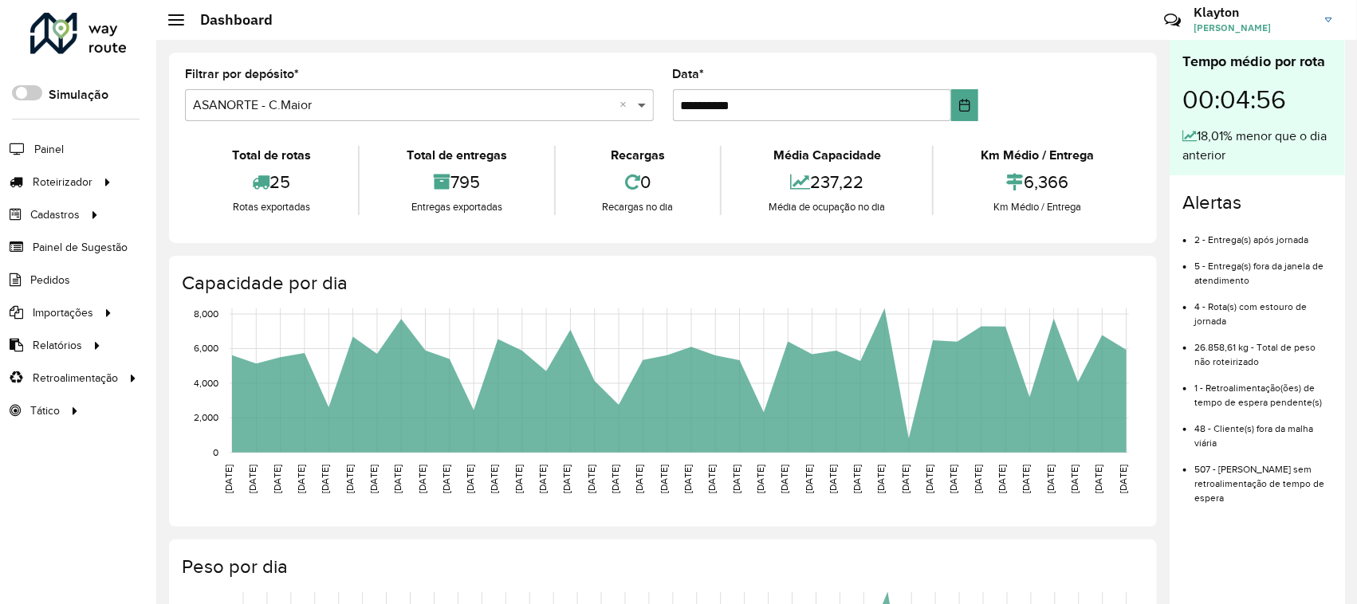
click at [642, 104] on span at bounding box center [644, 105] width 20 height 19
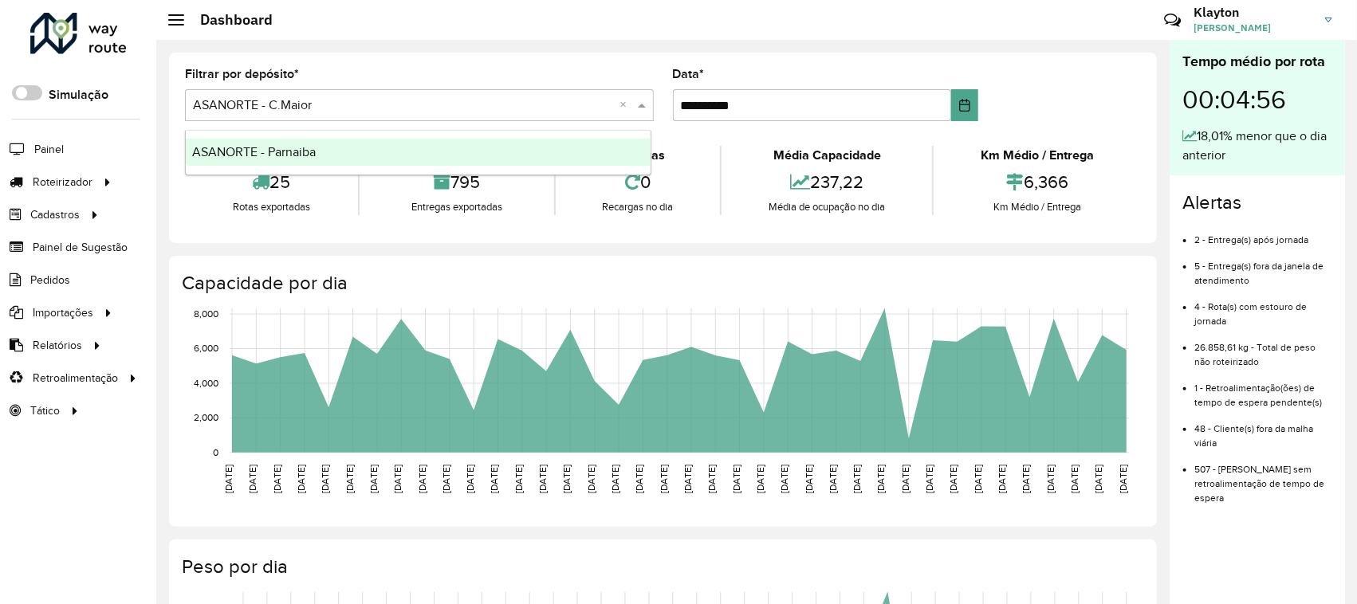
click at [332, 155] on div "ASANORTE - Parnaiba" at bounding box center [418, 152] width 465 height 27
